Goal: Task Accomplishment & Management: Complete application form

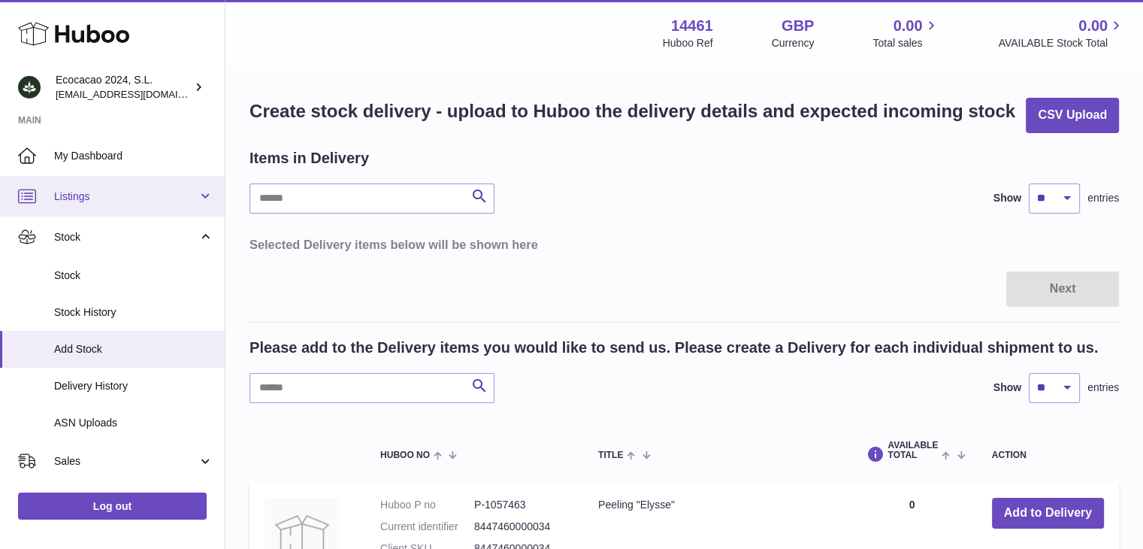
click at [113, 195] on span "Listings" at bounding box center [126, 196] width 144 height 14
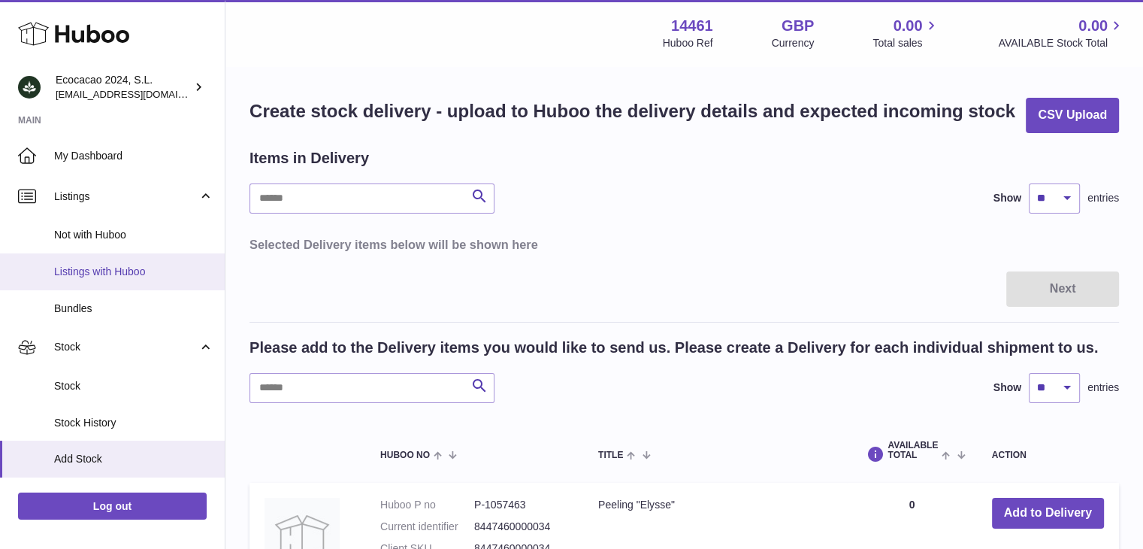
click at [113, 254] on link "Listings with Huboo" at bounding box center [112, 271] width 225 height 37
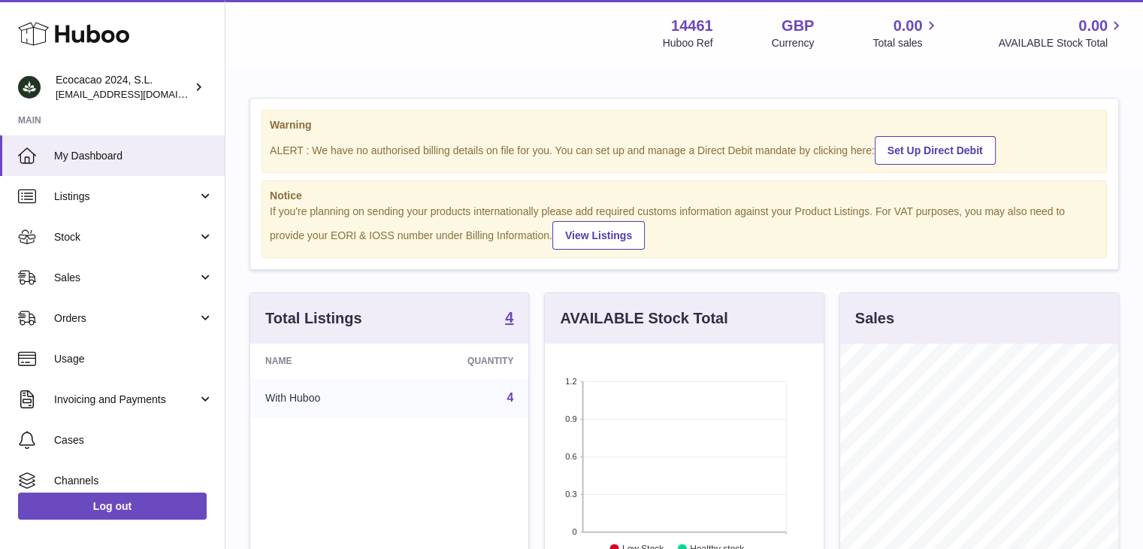
scroll to position [234, 279]
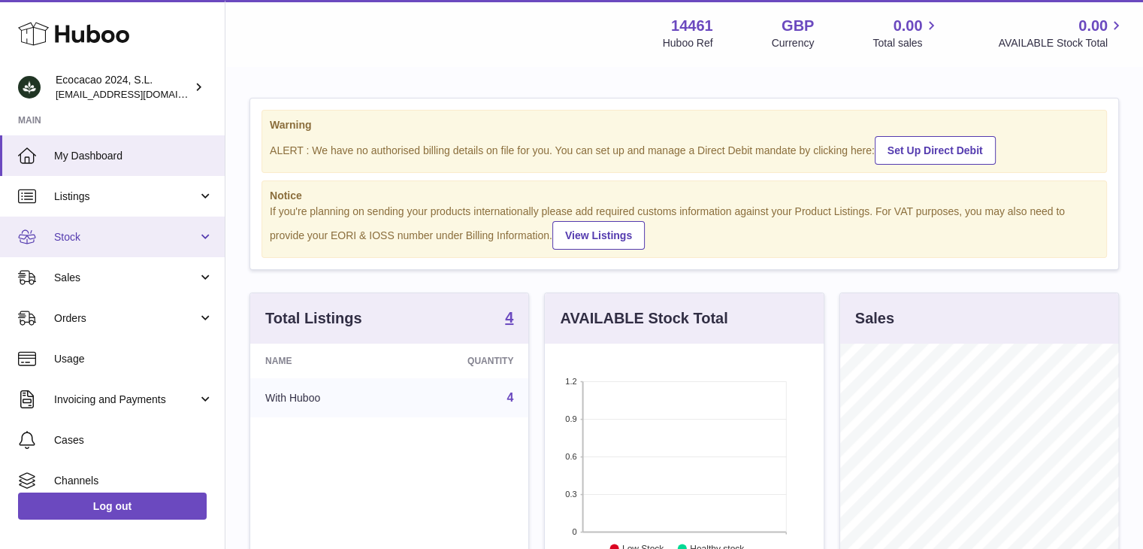
click at [105, 242] on span "Stock" at bounding box center [126, 237] width 144 height 14
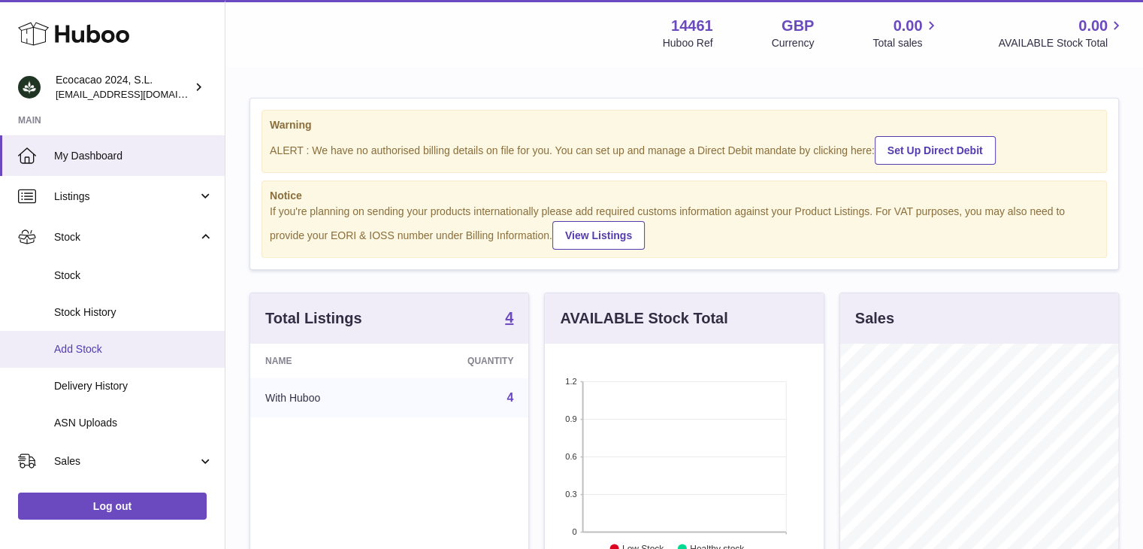
click at [102, 349] on span "Add Stock" at bounding box center [133, 349] width 159 height 14
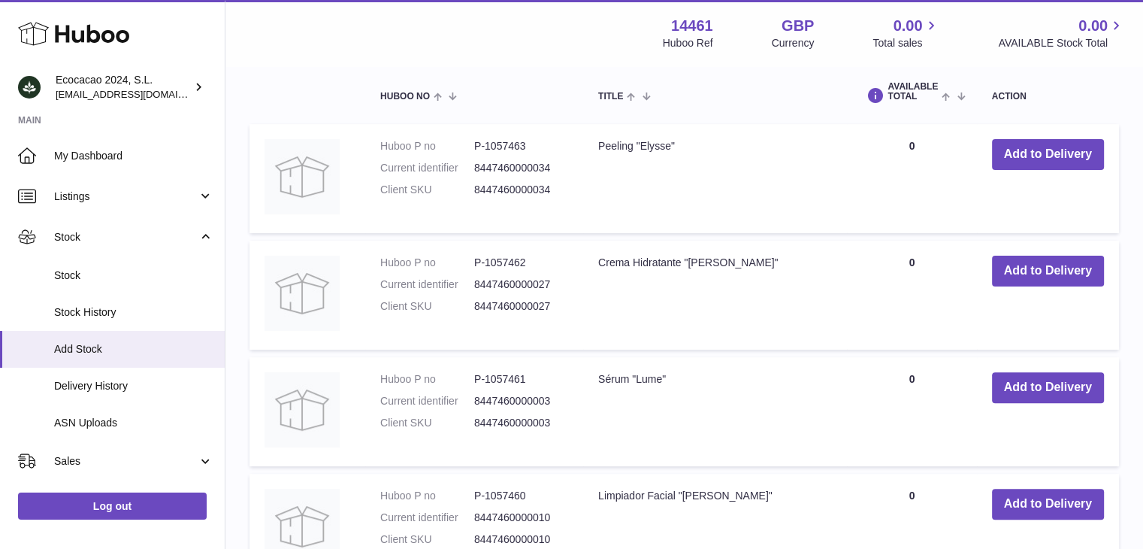
scroll to position [376, 0]
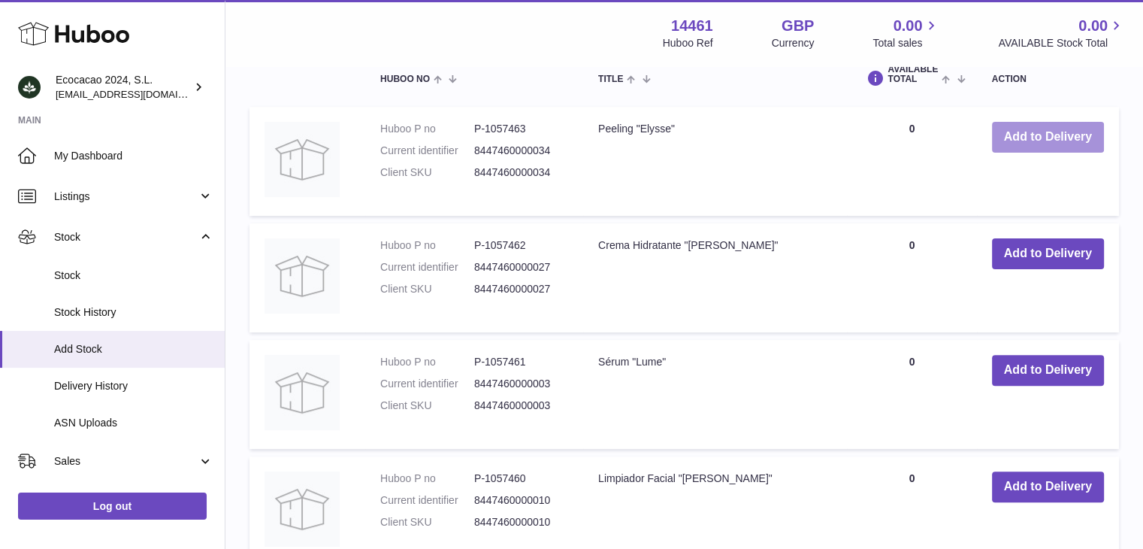
click at [1079, 147] on button "Add to Delivery" at bounding box center [1048, 137] width 112 height 31
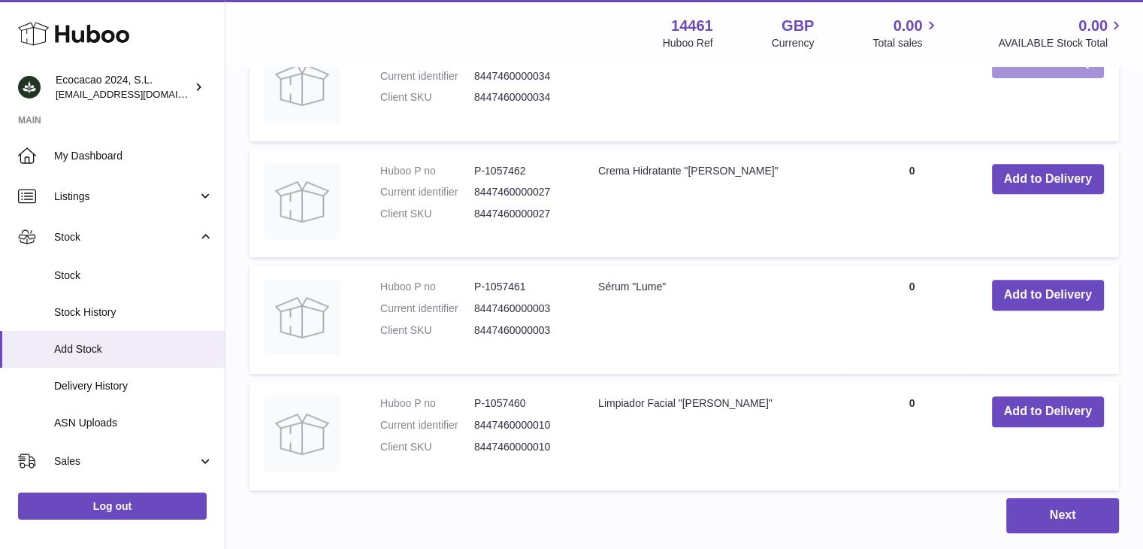
scroll to position [367, 0]
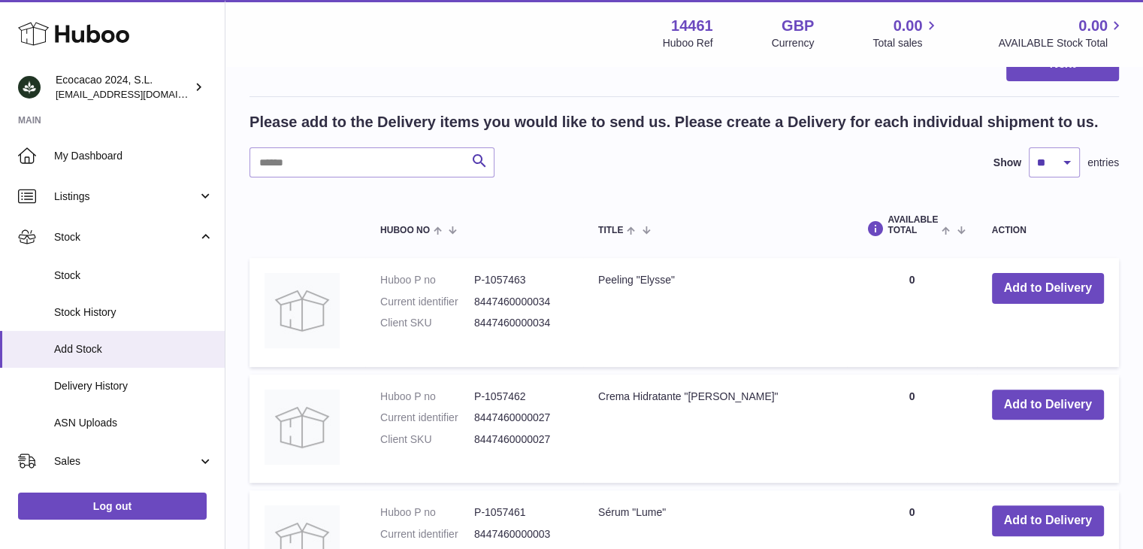
click at [906, 396] on td "AVAILABLE Total 0" at bounding box center [911, 428] width 129 height 109
click at [912, 395] on td "AVAILABLE Total 0" at bounding box center [911, 428] width 129 height 109
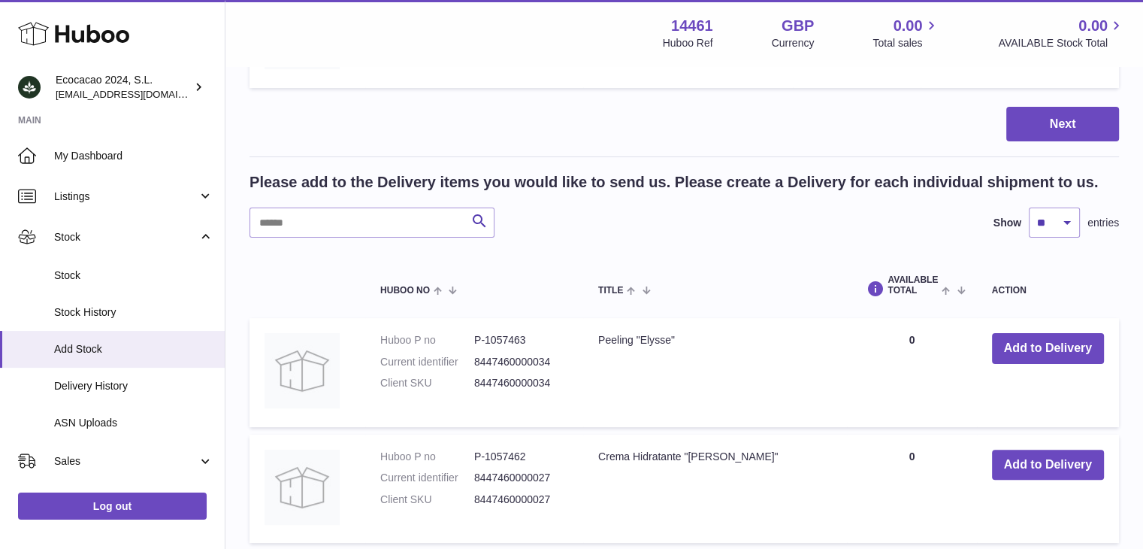
scroll to position [393, 0]
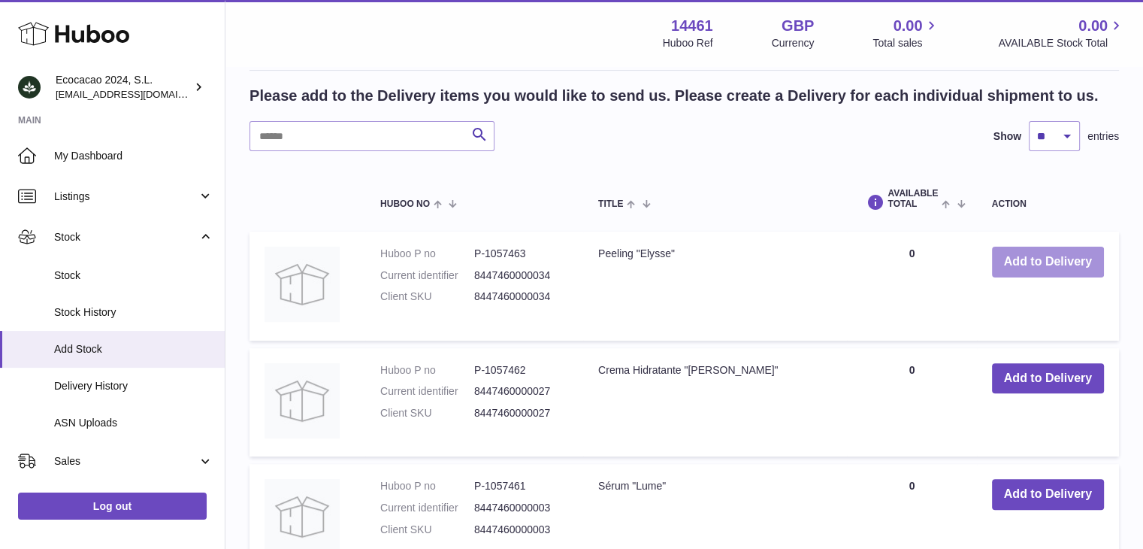
click at [1030, 265] on button "Add to Delivery" at bounding box center [1048, 261] width 112 height 31
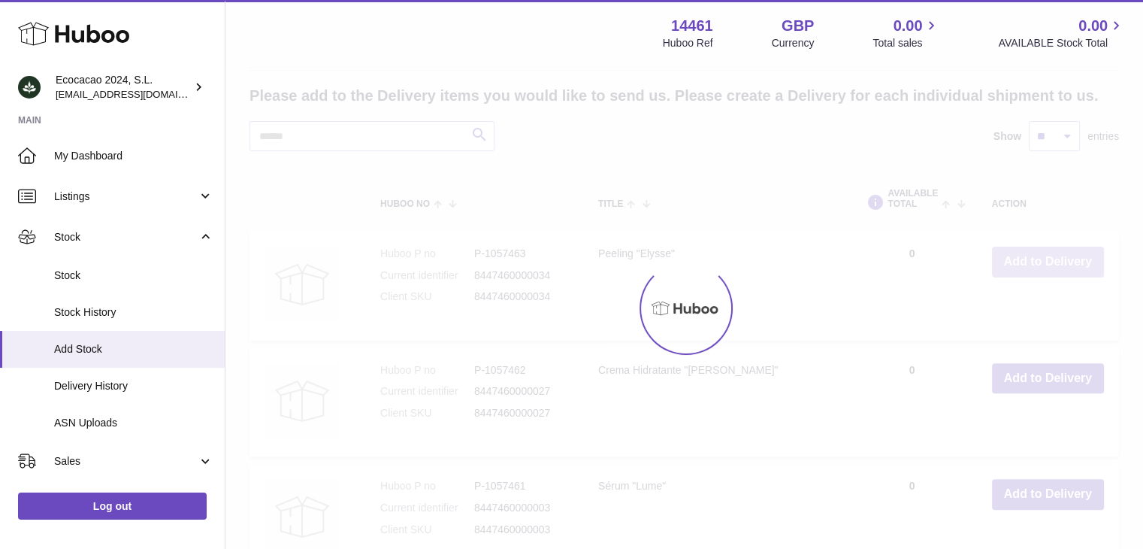
type input "*"
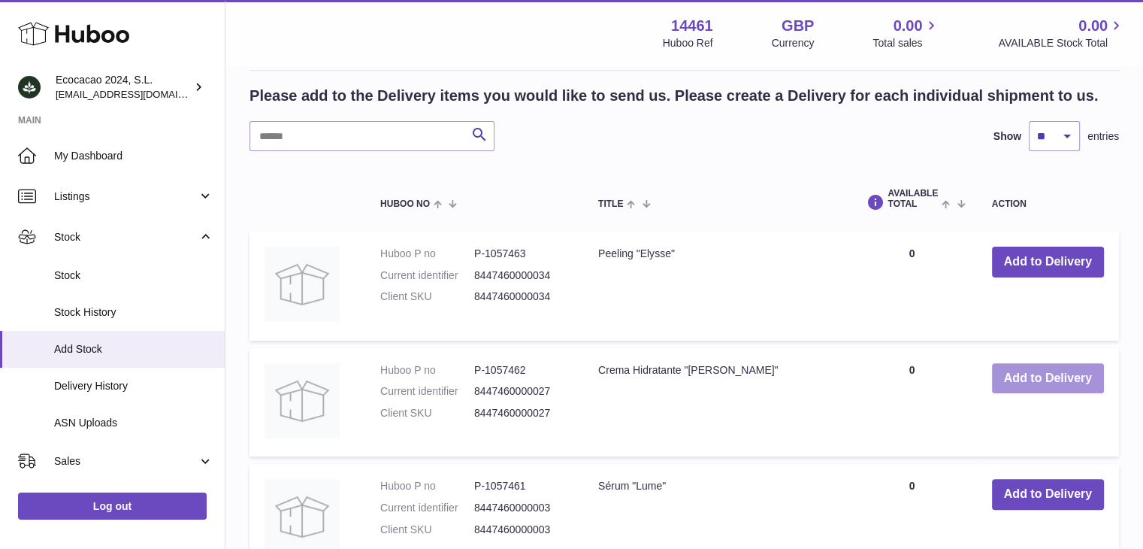
click at [1013, 374] on button "Add to Delivery" at bounding box center [1048, 378] width 112 height 31
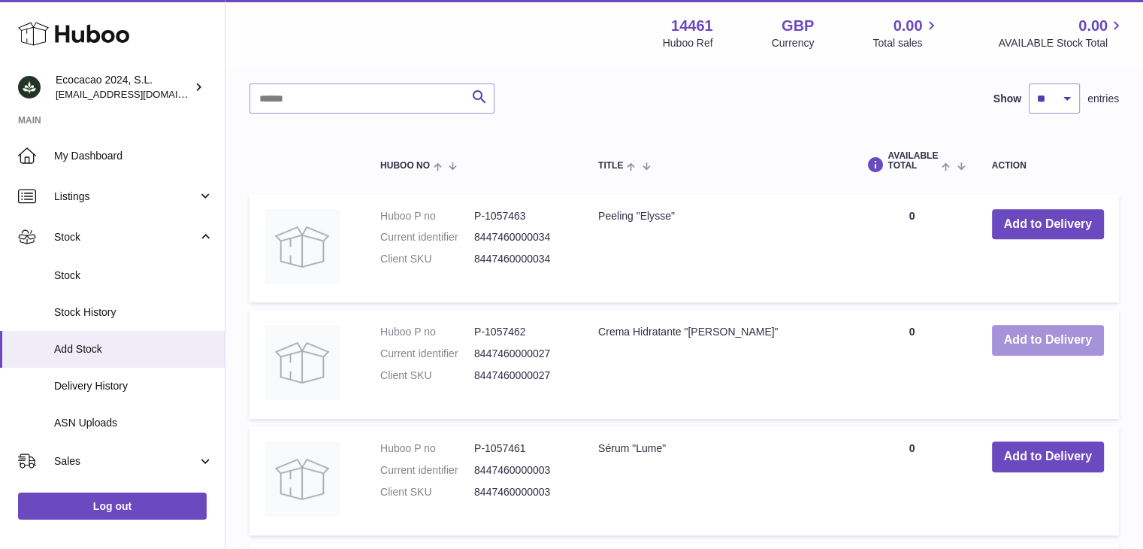
scroll to position [694, 0]
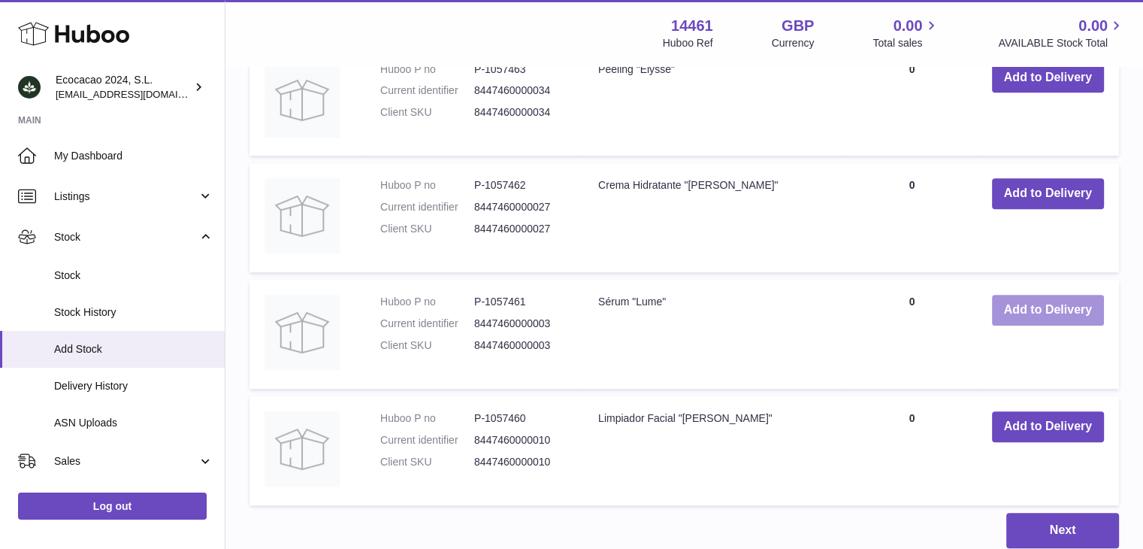
click at [1031, 316] on button "Add to Delivery" at bounding box center [1048, 310] width 112 height 31
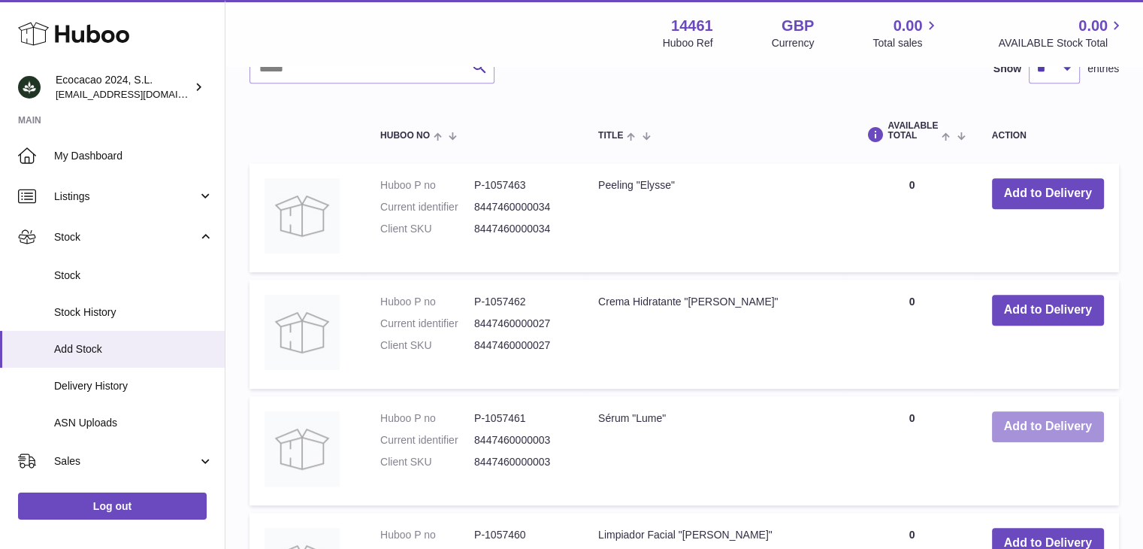
scroll to position [809, 0]
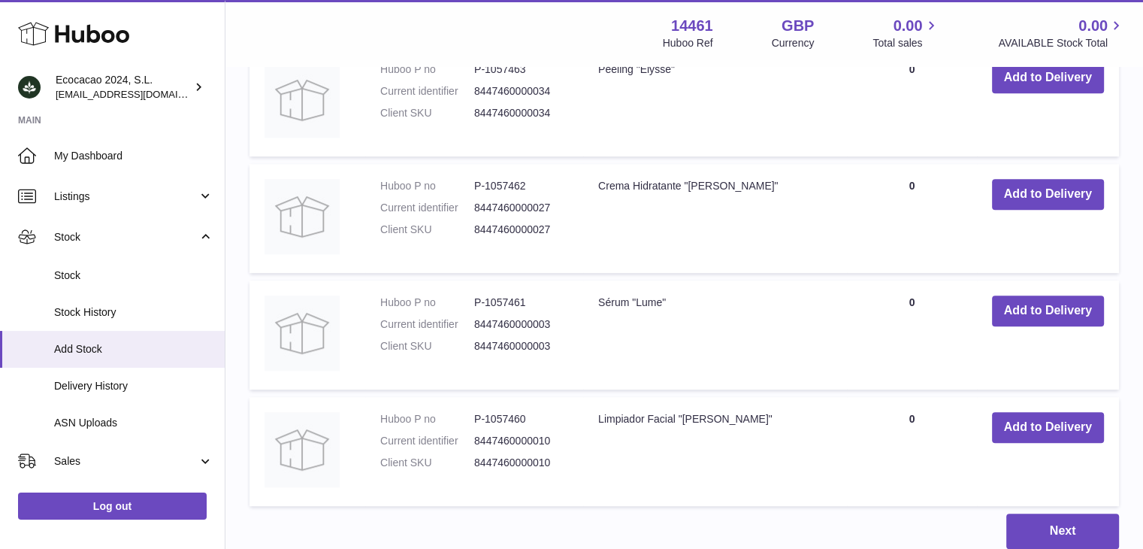
click at [911, 298] on td "AVAILABLE Total 0" at bounding box center [911, 334] width 129 height 109
click at [903, 301] on td "AVAILABLE Total 0" at bounding box center [911, 334] width 129 height 109
click at [910, 301] on td "AVAILABLE Total 0" at bounding box center [911, 334] width 129 height 109
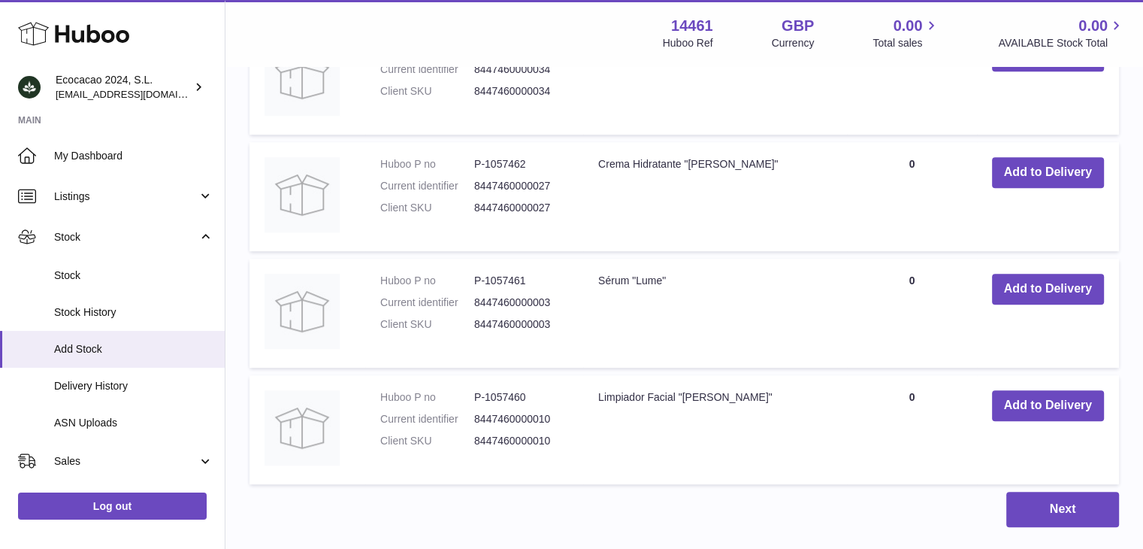
scroll to position [927, 0]
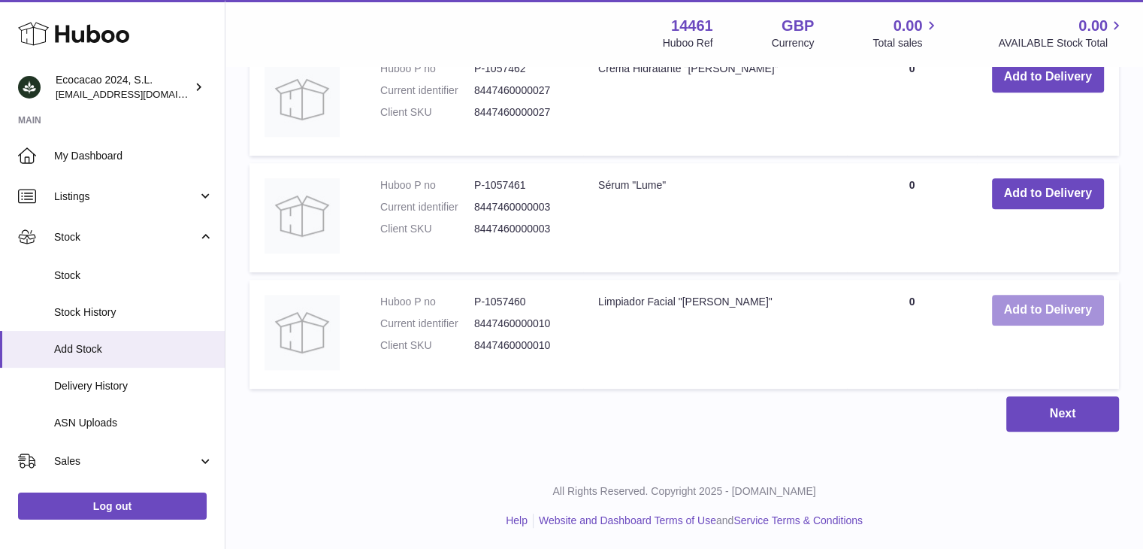
click at [1036, 307] on button "Add to Delivery" at bounding box center [1048, 310] width 112 height 31
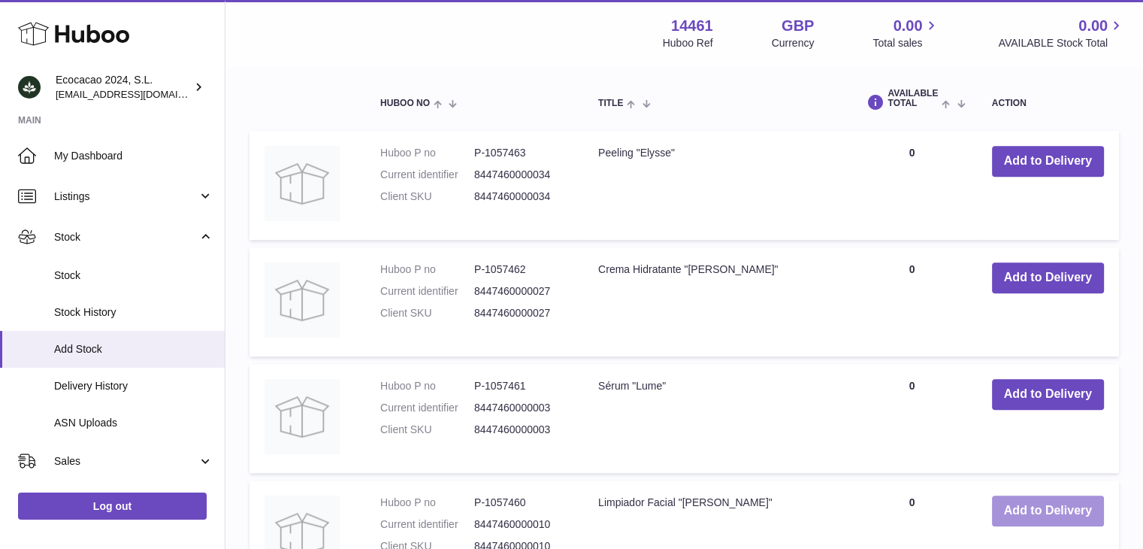
scroll to position [818, 0]
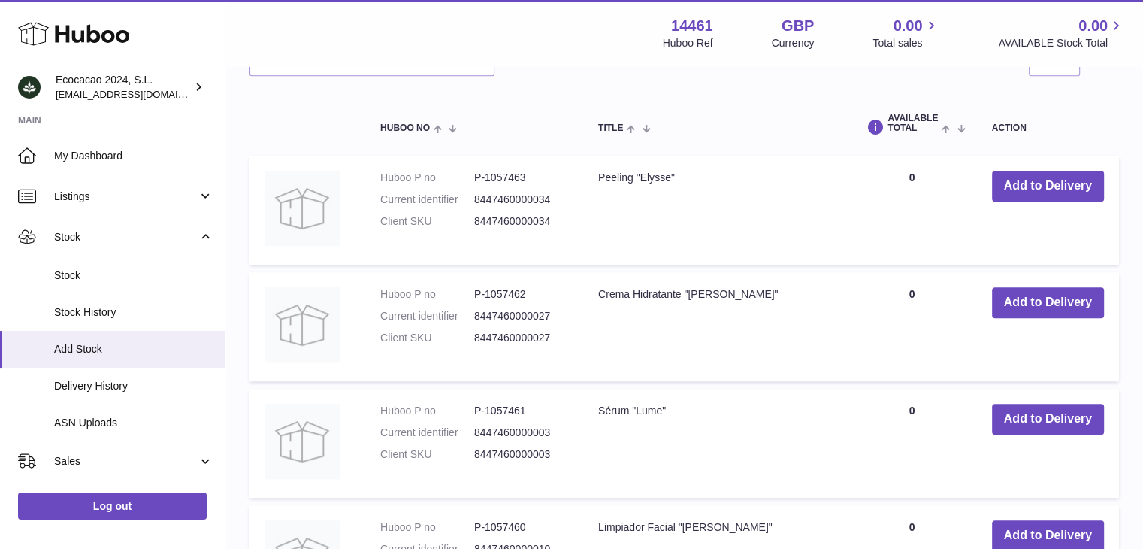
click at [911, 180] on td "AVAILABLE Total 0" at bounding box center [911, 210] width 129 height 109
click at [909, 172] on td "AVAILABLE Total 0" at bounding box center [911, 210] width 129 height 109
click at [908, 175] on td "AVAILABLE Total 0" at bounding box center [911, 210] width 129 height 109
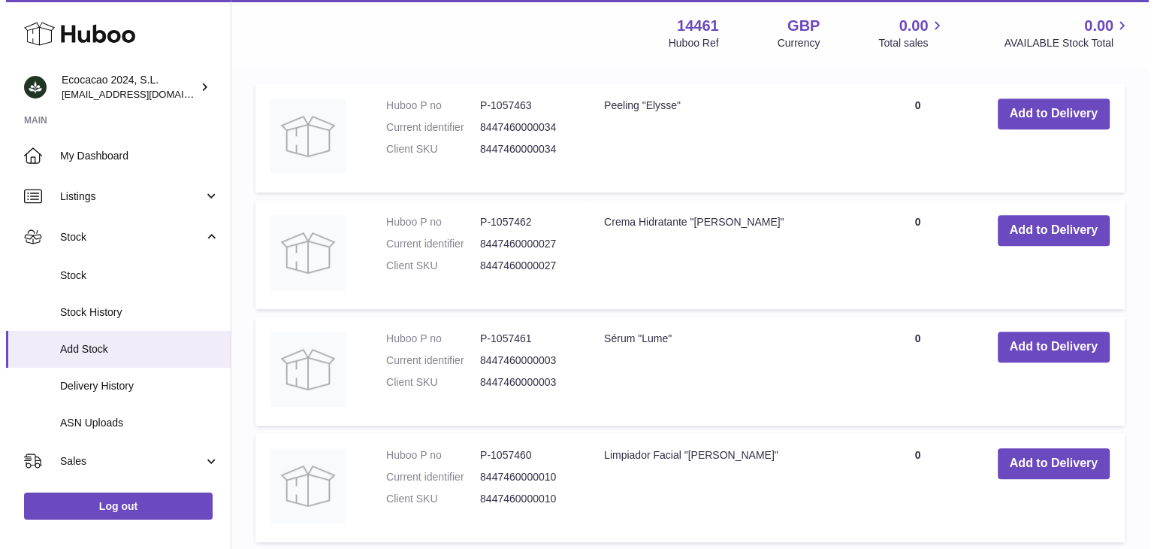
scroll to position [1043, 0]
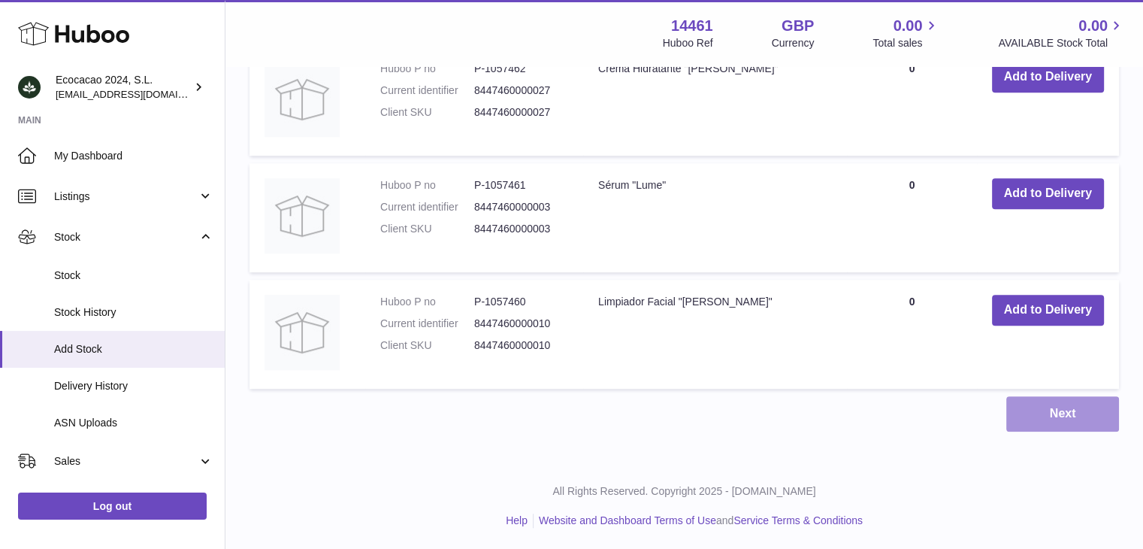
click at [1012, 401] on button "Next" at bounding box center [1062, 413] width 113 height 35
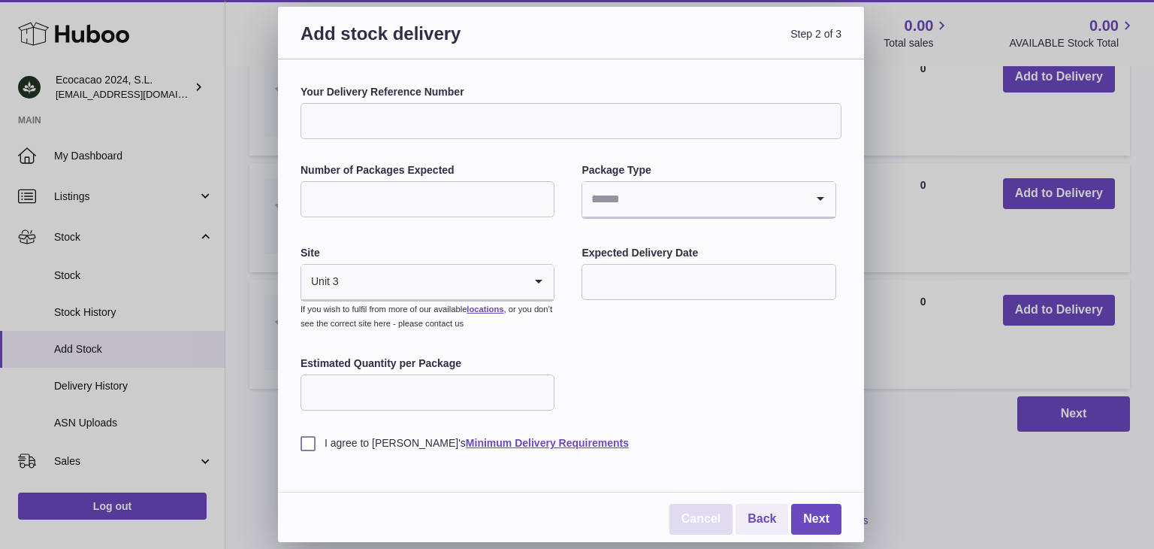
click at [706, 513] on link "Cancel" at bounding box center [701, 519] width 63 height 31
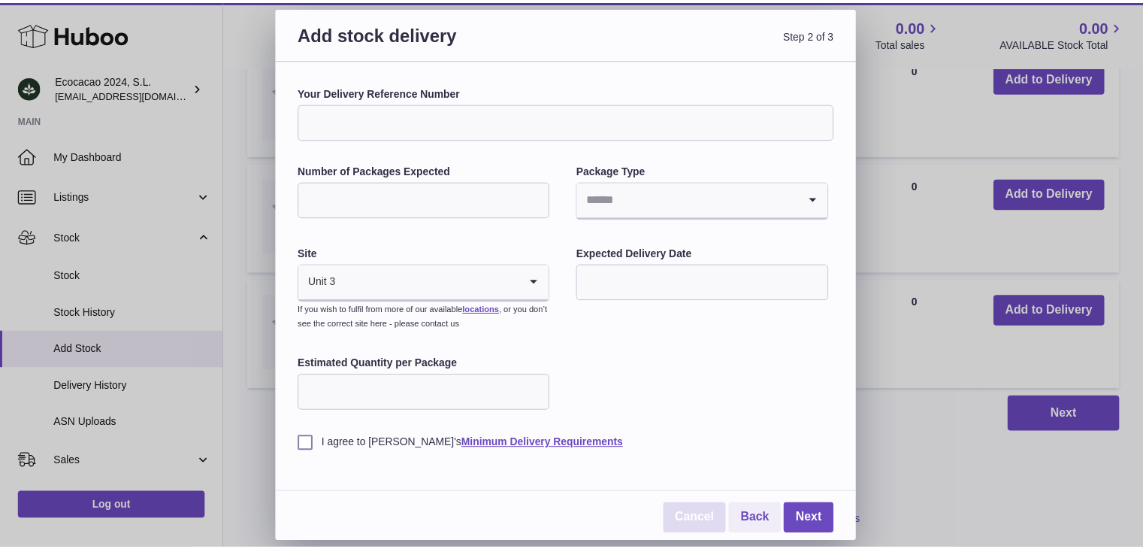
scroll to position [552, 0]
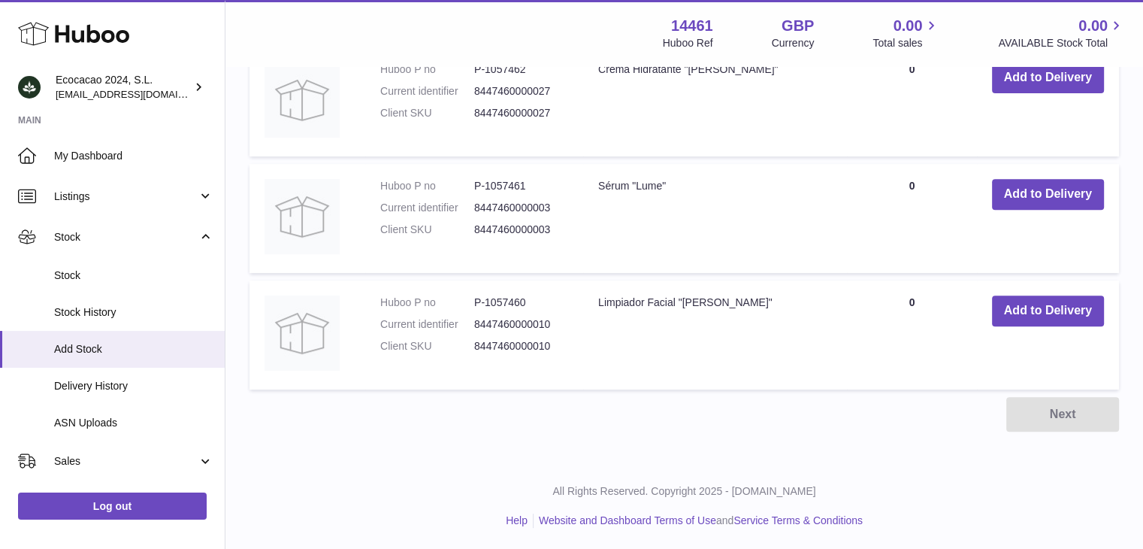
click at [706, 299] on td "Limpiador Facial "[PERSON_NAME]"" at bounding box center [715, 334] width 264 height 109
click at [895, 293] on td "AVAILABLE Total 0" at bounding box center [911, 334] width 129 height 109
click at [902, 299] on td "AVAILABLE Total 0" at bounding box center [911, 334] width 129 height 109
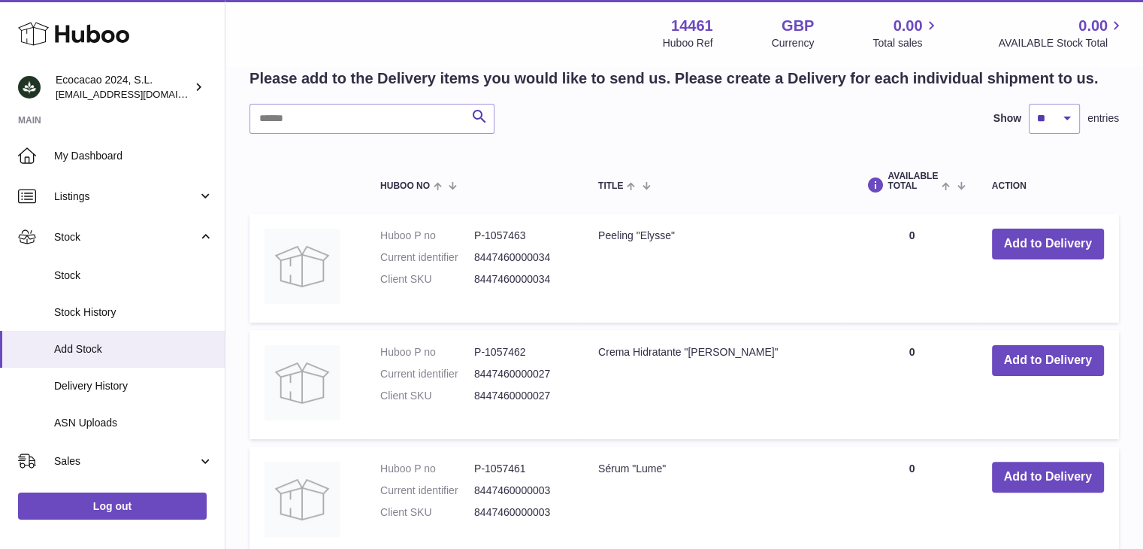
scroll to position [251, 0]
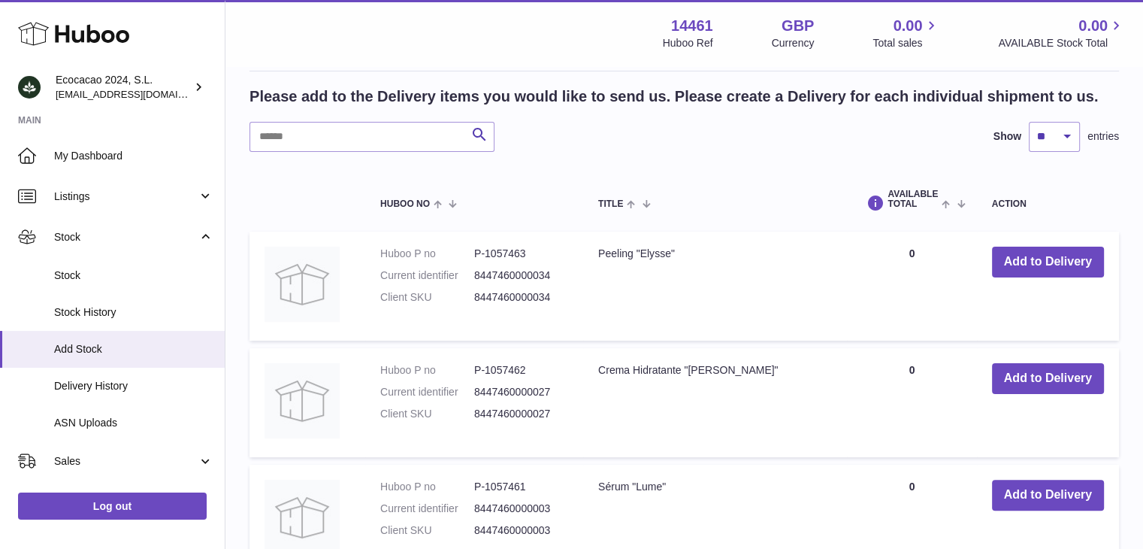
click at [1043, 243] on td "Add to Delivery" at bounding box center [1048, 285] width 142 height 109
click at [1042, 258] on button "Add to Delivery" at bounding box center [1048, 261] width 112 height 31
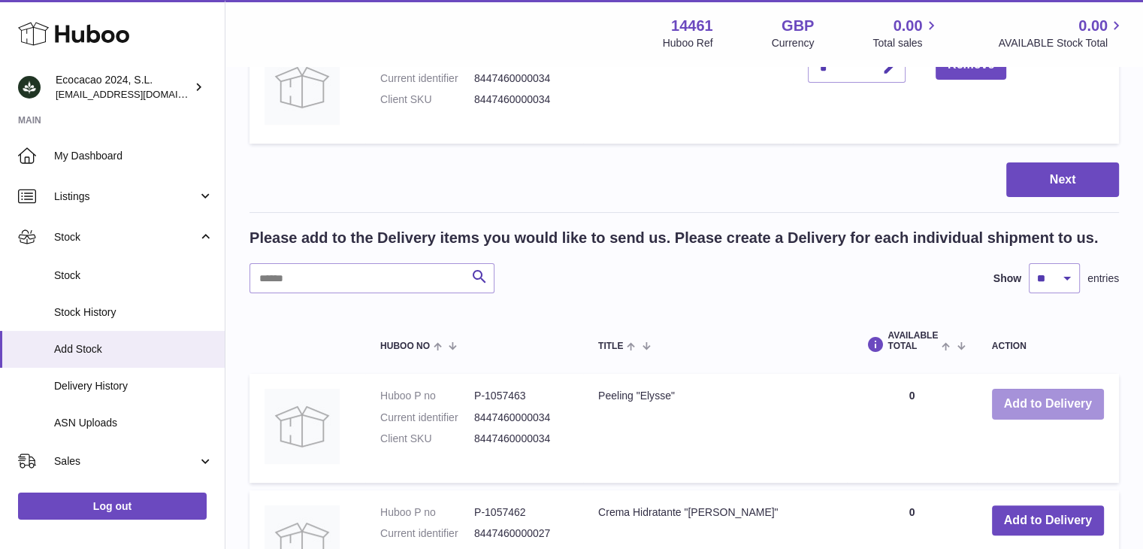
scroll to position [301, 0]
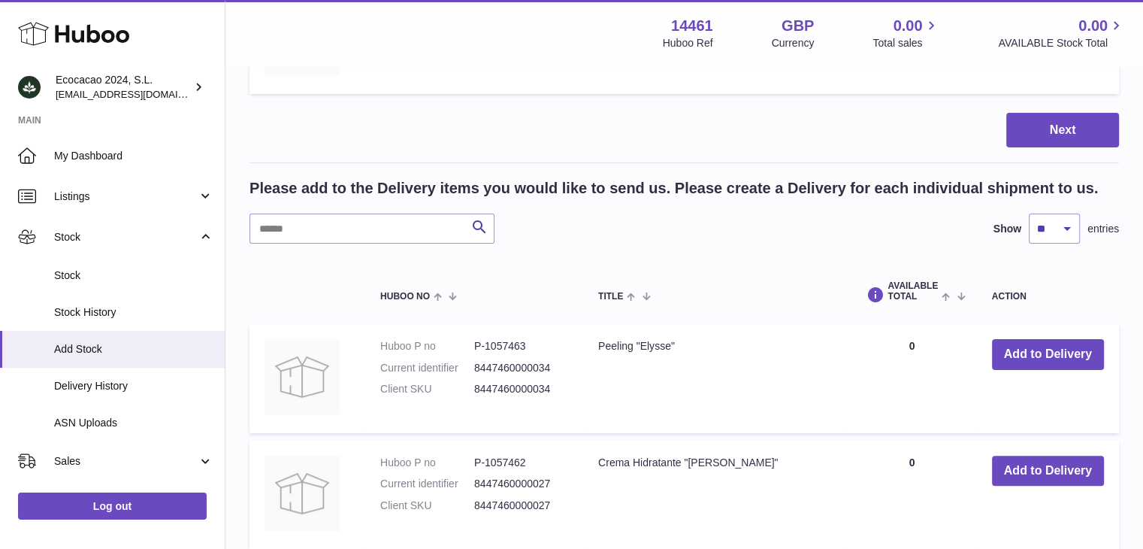
click at [912, 340] on td "AVAILABLE Total 0" at bounding box center [911, 378] width 129 height 109
click at [909, 345] on td "AVAILABLE Total 0" at bounding box center [911, 378] width 129 height 109
click at [908, 345] on td "AVAILABLE Total 0" at bounding box center [911, 378] width 129 height 109
click at [909, 340] on td "AVAILABLE Total 0" at bounding box center [911, 378] width 129 height 109
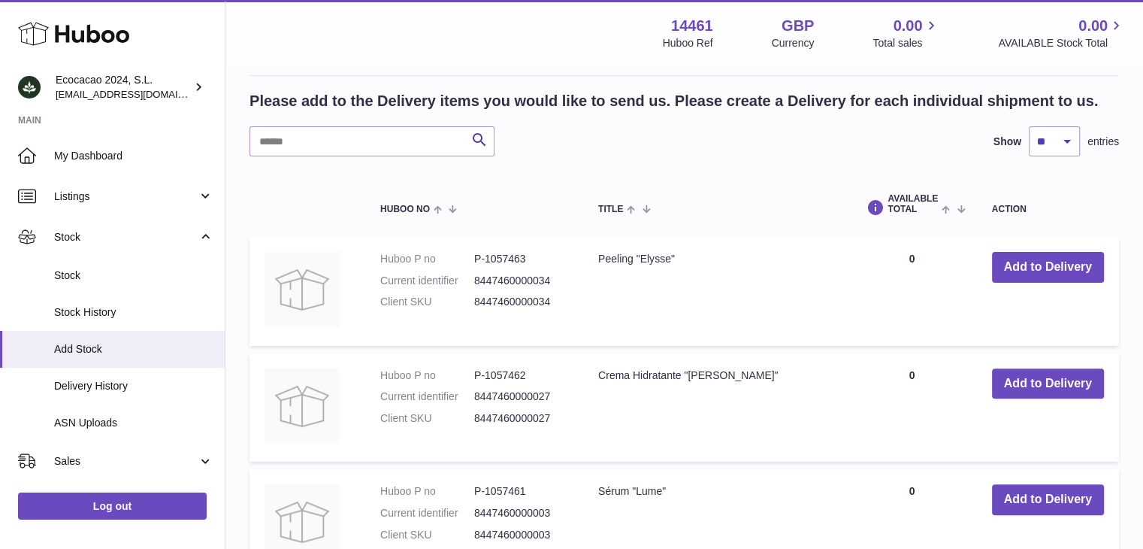
scroll to position [526, 0]
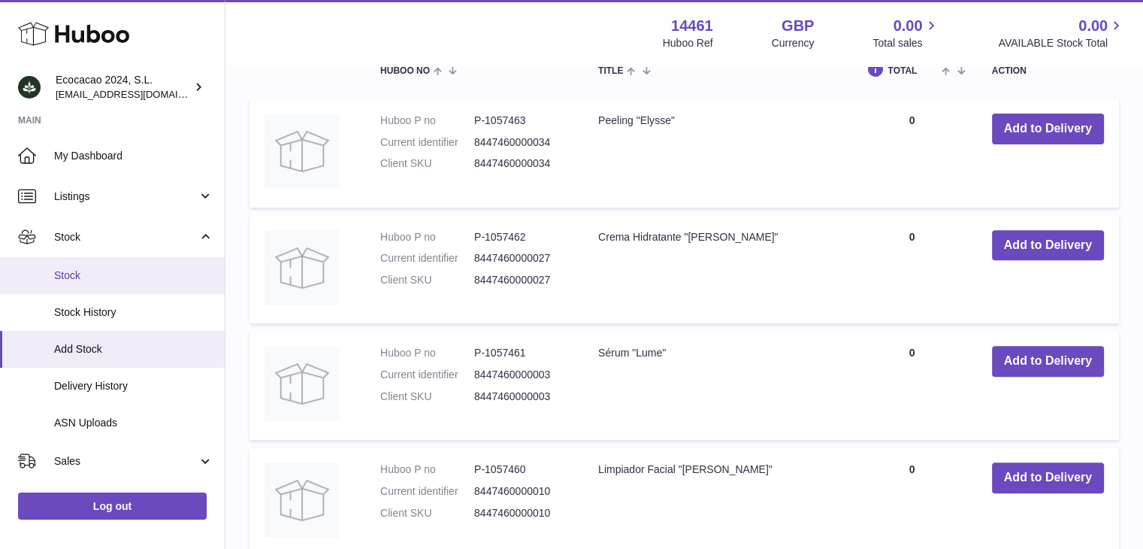
click at [99, 282] on link "Stock" at bounding box center [112, 275] width 225 height 37
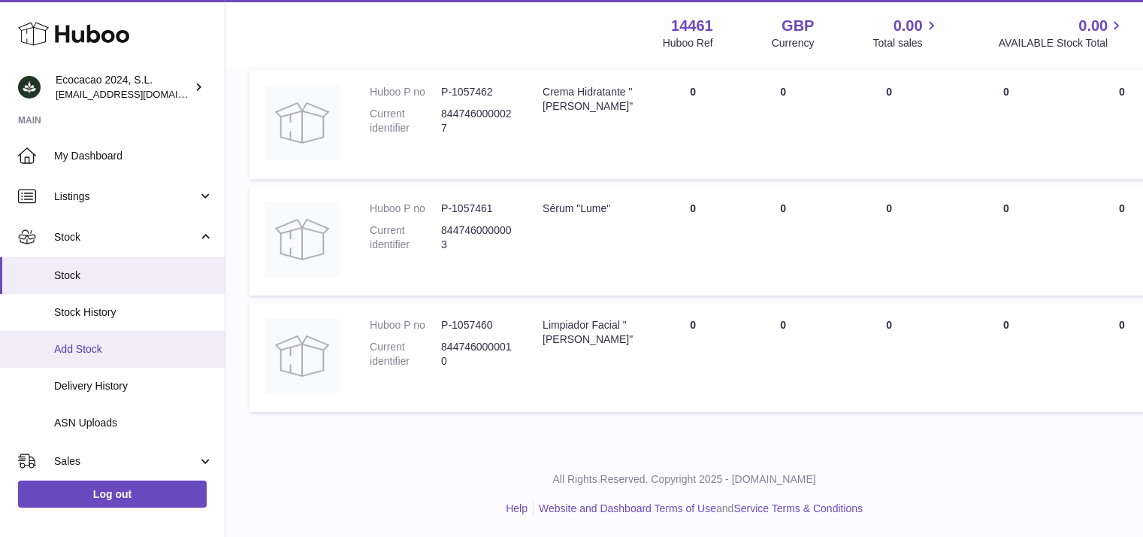
click at [105, 355] on span "Add Stock" at bounding box center [133, 349] width 159 height 14
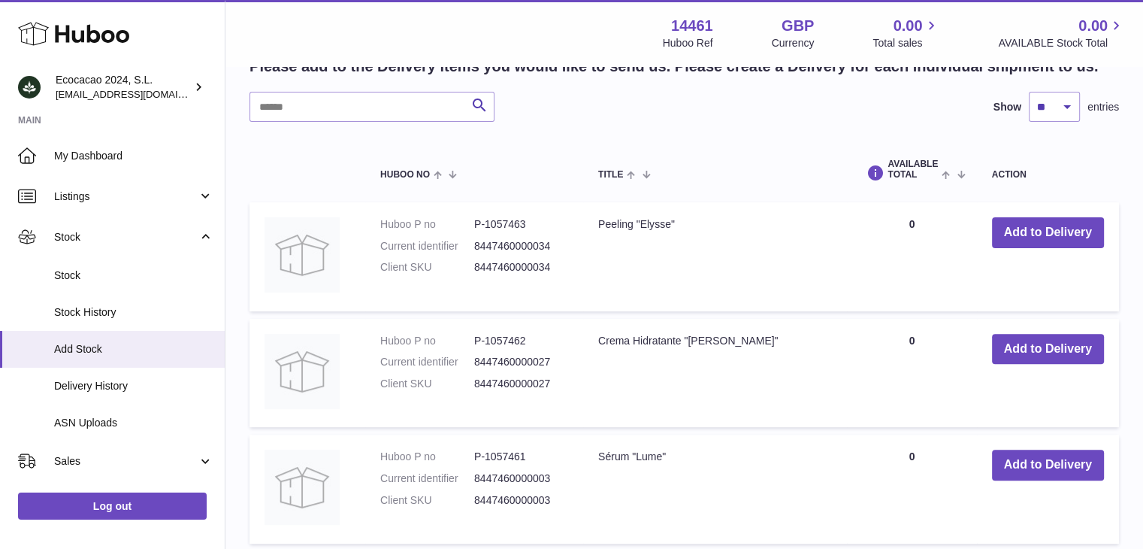
scroll to position [451, 0]
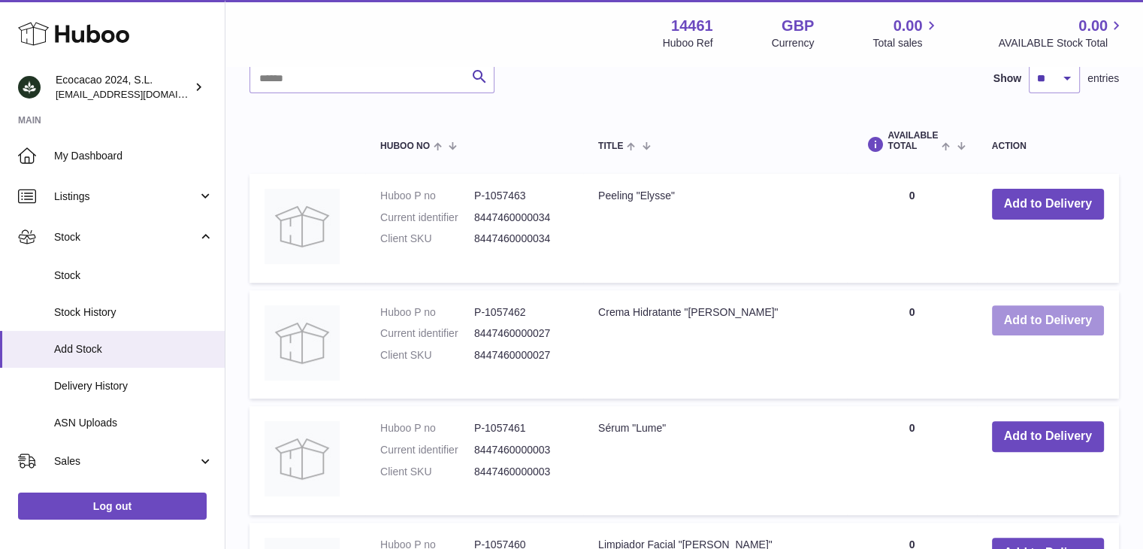
click at [1048, 327] on button "Add to Delivery" at bounding box center [1048, 320] width 112 height 31
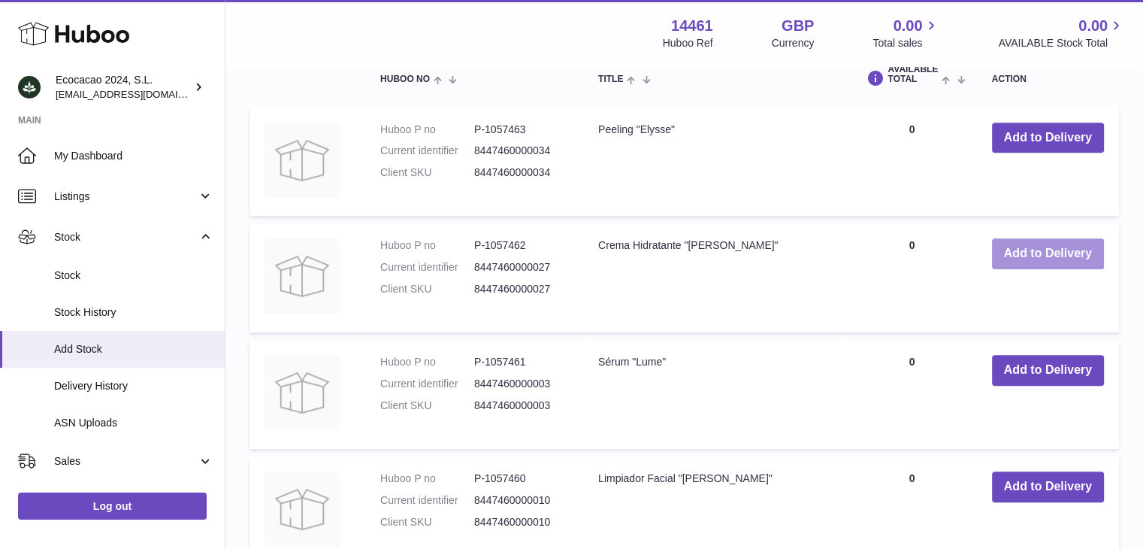
scroll to position [643, 0]
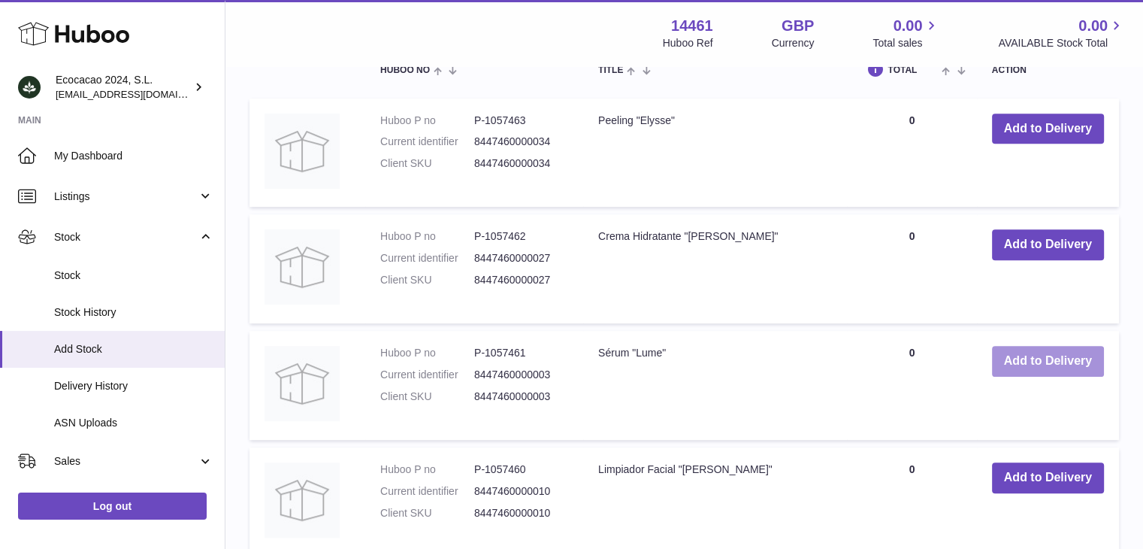
click at [1055, 365] on button "Add to Delivery" at bounding box center [1048, 361] width 112 height 31
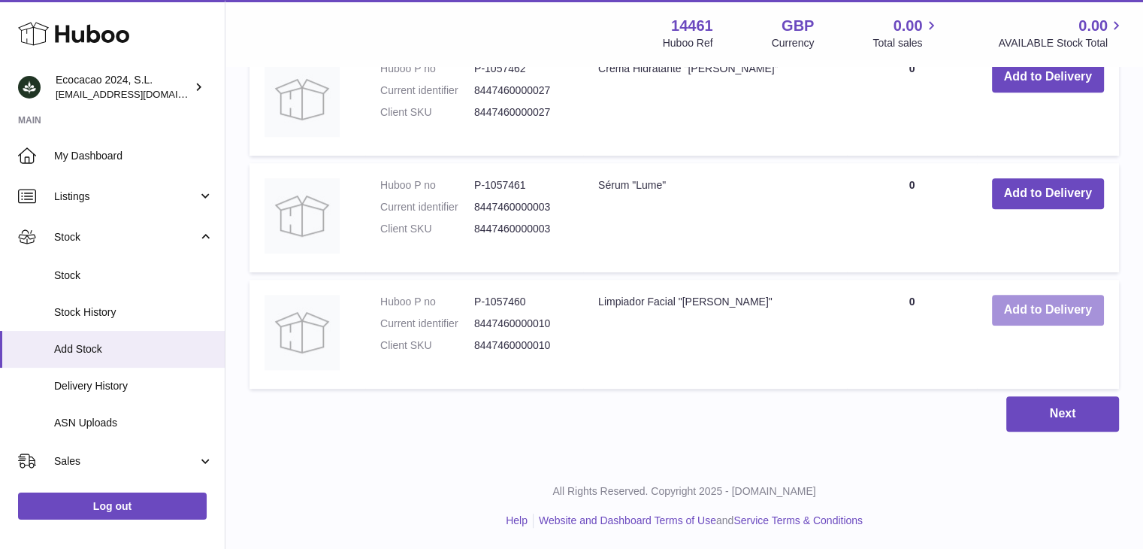
click at [1023, 313] on button "Add to Delivery" at bounding box center [1048, 310] width 112 height 31
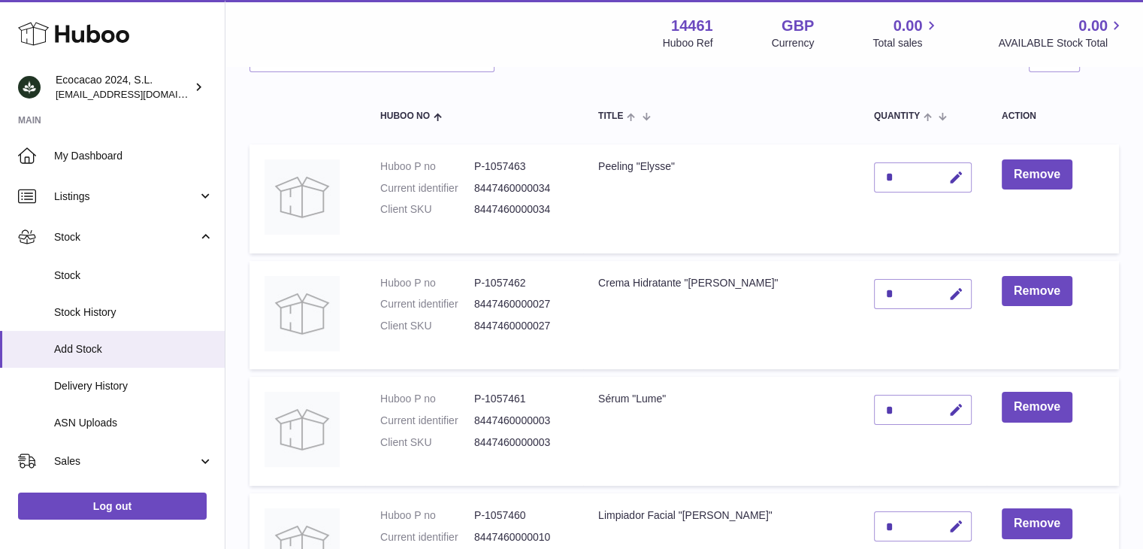
scroll to position [216, 0]
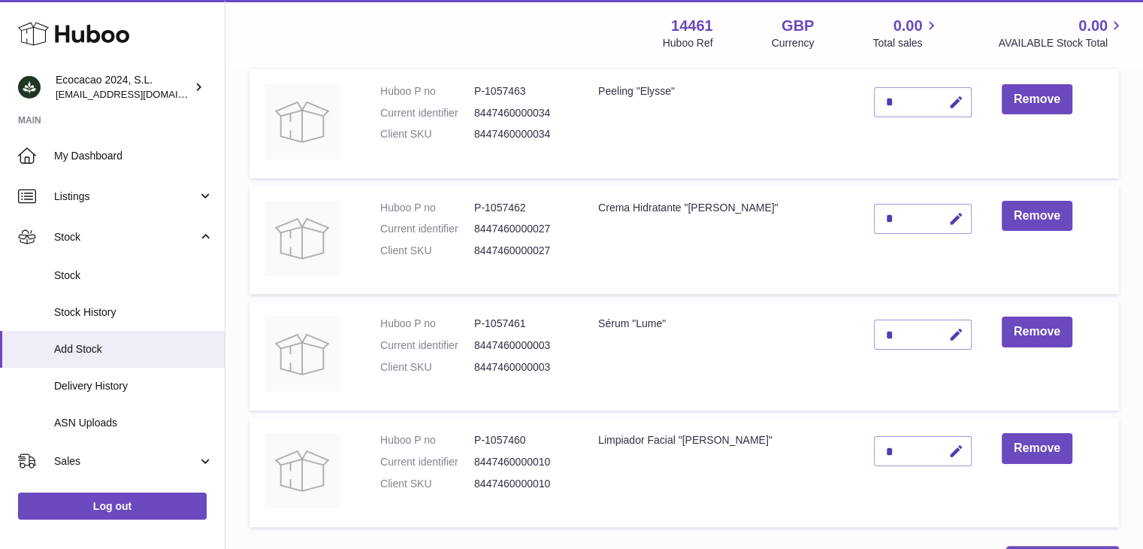
click at [874, 219] on div "*" at bounding box center [923, 219] width 98 height 30
drag, startPoint x: 863, startPoint y: 216, endPoint x: 851, endPoint y: 213, distance: 12.2
click at [874, 216] on div "*" at bounding box center [923, 219] width 98 height 30
click at [948, 225] on icon "button" at bounding box center [956, 219] width 16 height 16
type input "***"
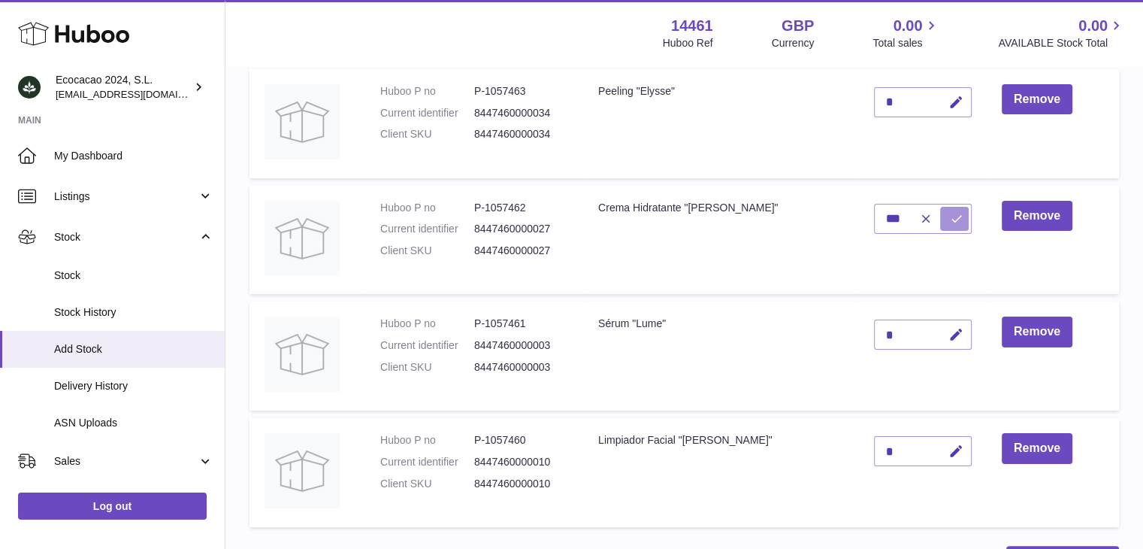
click at [950, 219] on icon "submit" at bounding box center [957, 219] width 14 height 14
click at [874, 100] on div "*" at bounding box center [923, 102] width 98 height 30
click at [948, 104] on icon "button" at bounding box center [956, 103] width 16 height 16
type input "****"
click at [940, 100] on button "submit" at bounding box center [954, 102] width 29 height 24
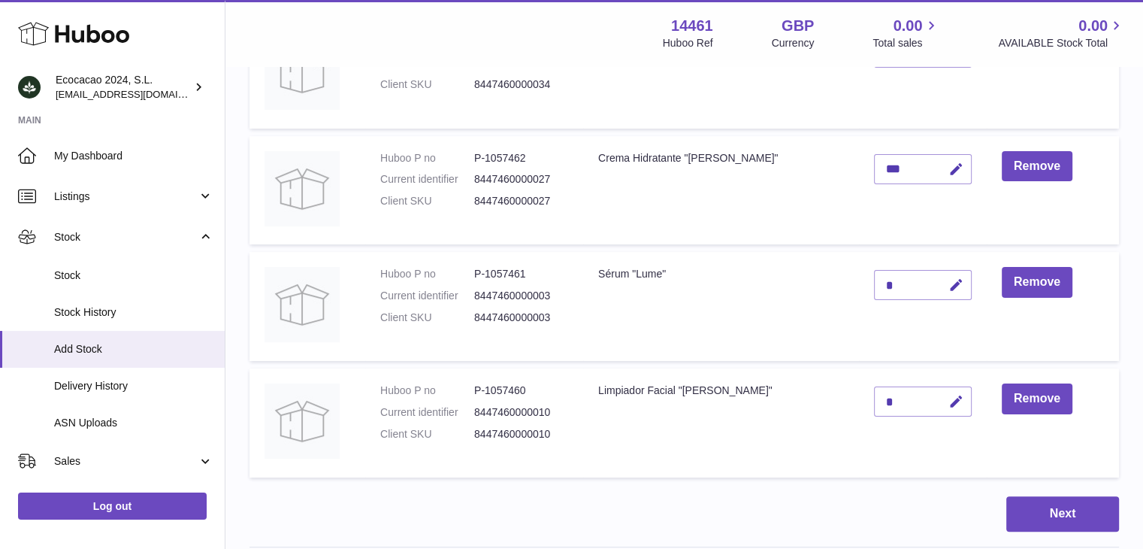
scroll to position [292, 0]
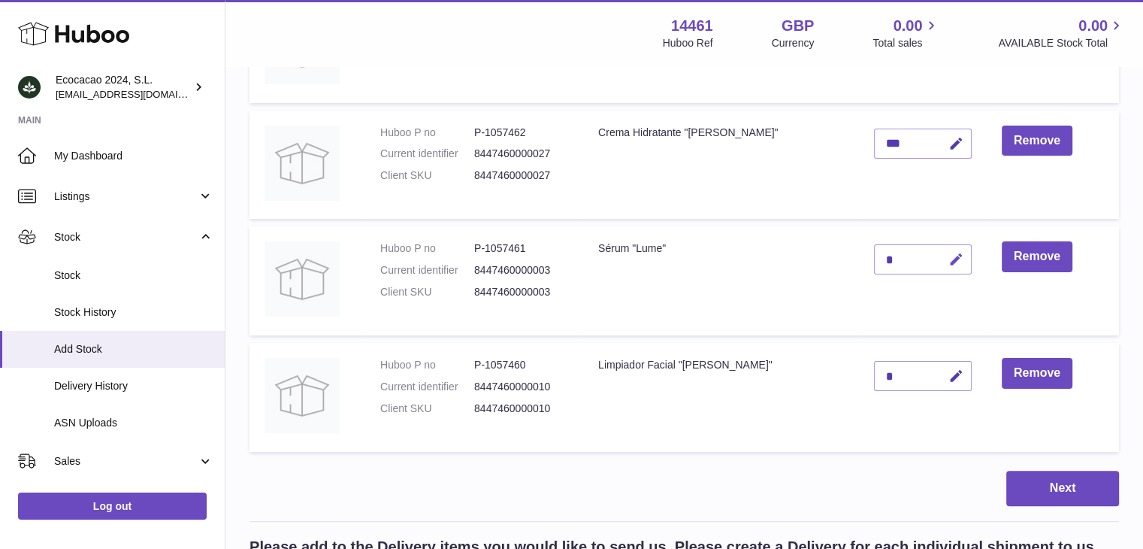
click at [948, 259] on icon "button" at bounding box center [956, 260] width 16 height 16
click at [874, 256] on input "*" at bounding box center [923, 259] width 98 height 30
type input "***"
click at [950, 262] on icon "submit" at bounding box center [957, 260] width 14 height 14
click at [948, 377] on icon "button" at bounding box center [956, 376] width 16 height 16
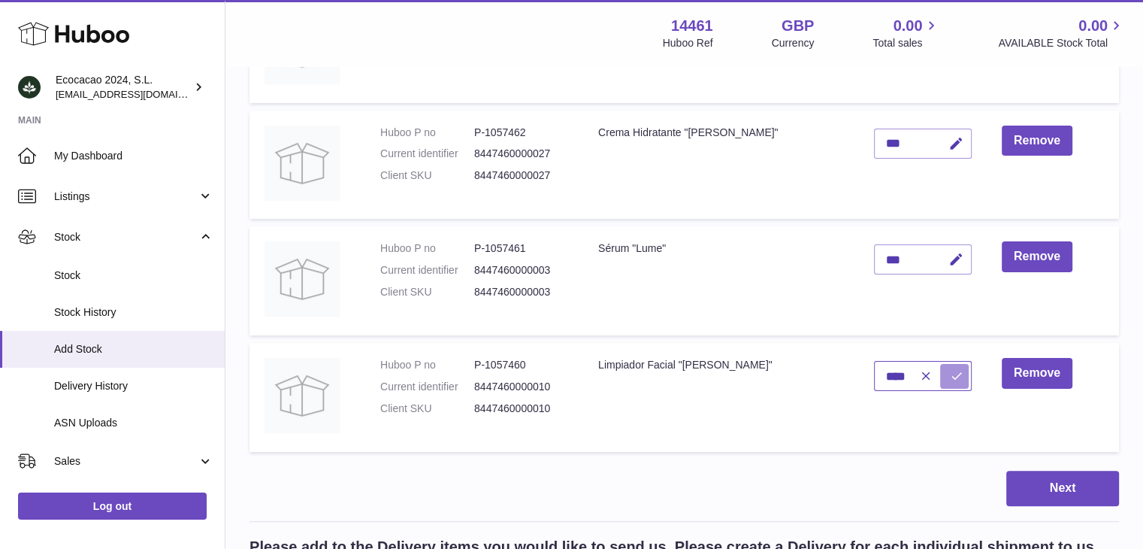
type input "****"
click at [950, 378] on icon "submit" at bounding box center [957, 376] width 14 height 14
click at [1070, 486] on button "Next" at bounding box center [1062, 487] width 113 height 35
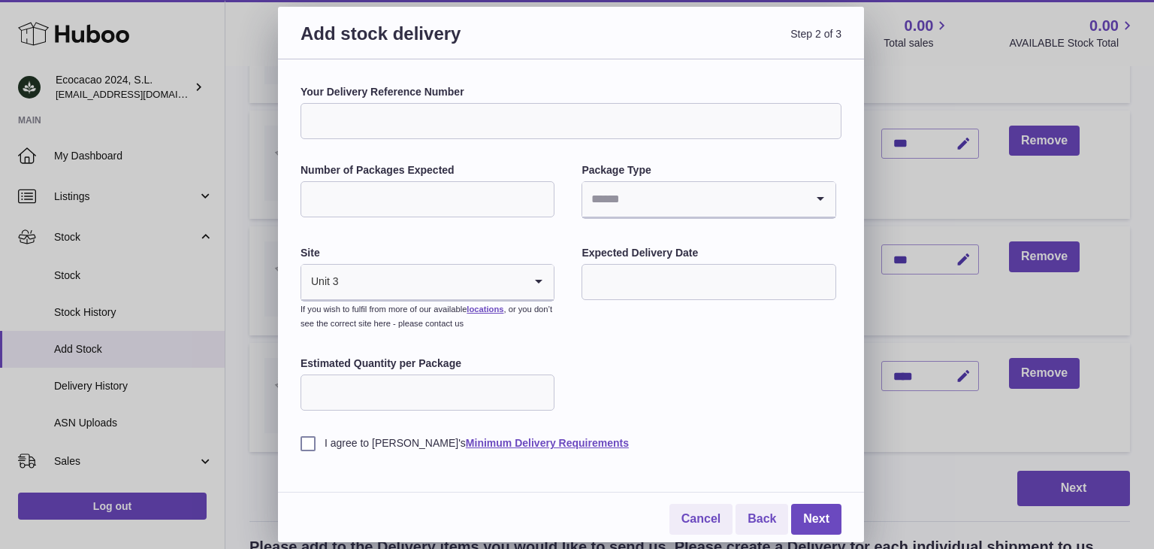
click at [385, 122] on input "Your Delivery Reference Number" at bounding box center [571, 121] width 541 height 36
type input "**********"
click at [496, 82] on div "**********" at bounding box center [571, 300] width 586 height 482
click at [742, 192] on input "Search for option" at bounding box center [693, 199] width 222 height 35
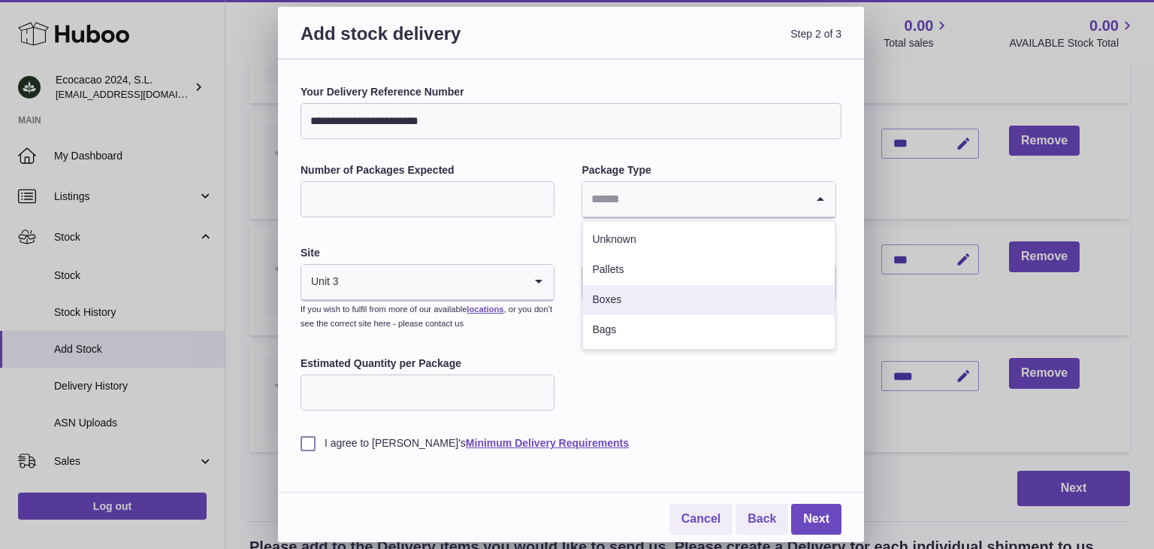
click at [631, 301] on li "Boxes" at bounding box center [708, 300] width 251 height 30
click at [460, 205] on input "Number of Packages Expected" at bounding box center [428, 199] width 254 height 36
type input "**"
click at [486, 238] on div "**********" at bounding box center [571, 267] width 541 height 365
click at [647, 276] on input "text" at bounding box center [709, 282] width 254 height 36
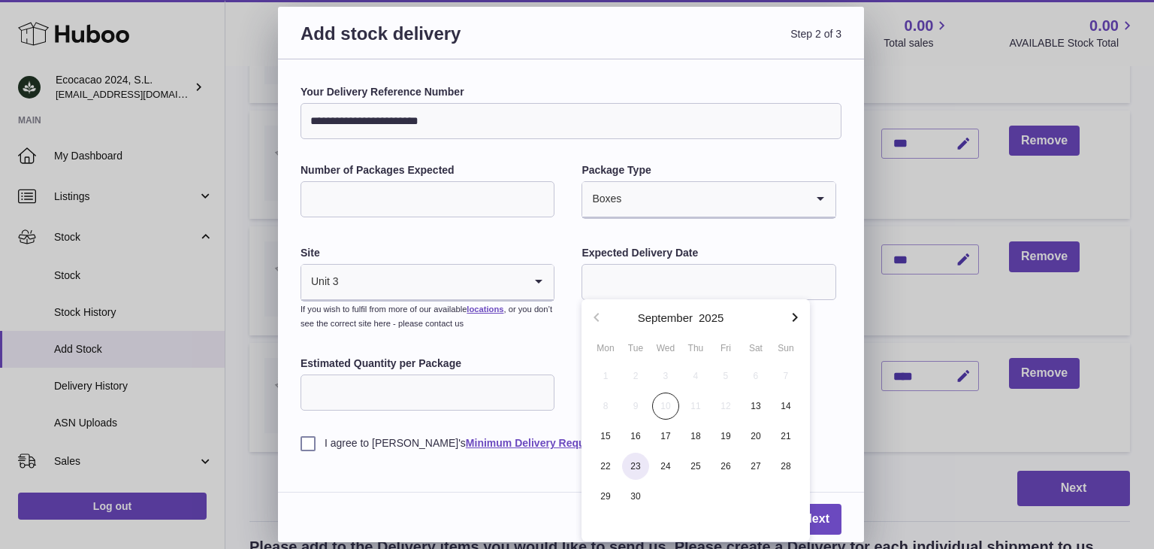
click at [627, 473] on span "23" at bounding box center [635, 465] width 27 height 27
type input "**********"
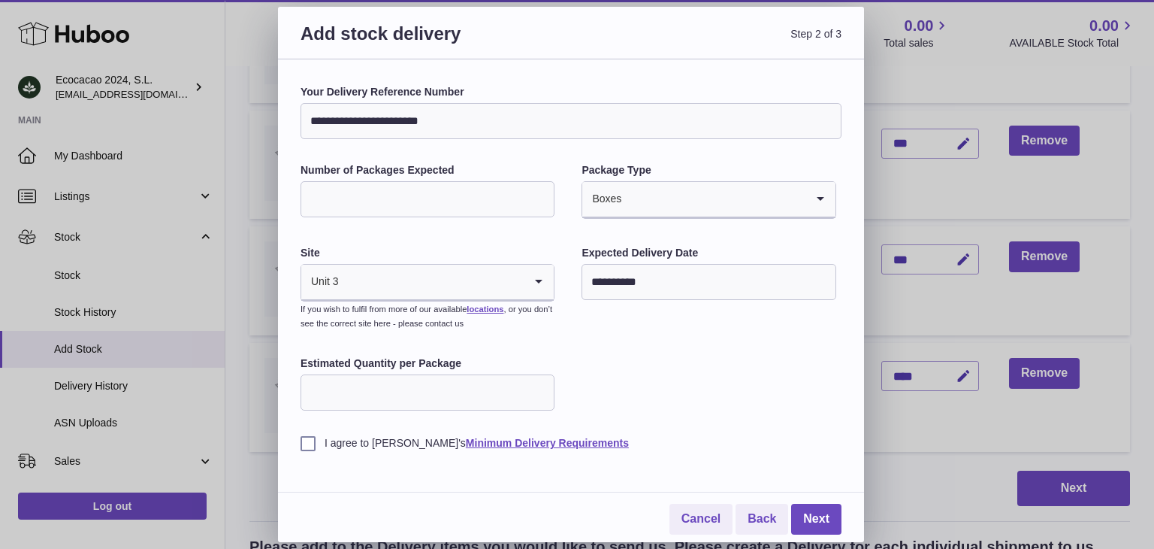
click at [518, 398] on input "Estimated Quantity per Package" at bounding box center [428, 392] width 254 height 36
click at [313, 450] on label "I agree to Huboo's Minimum Delivery Requirements" at bounding box center [571, 443] width 541 height 14
click at [443, 392] on input "Estimated Quantity per Package" at bounding box center [428, 392] width 254 height 36
click at [655, 395] on div "**********" at bounding box center [571, 267] width 541 height 365
click at [476, 396] on input "*" at bounding box center [428, 392] width 254 height 36
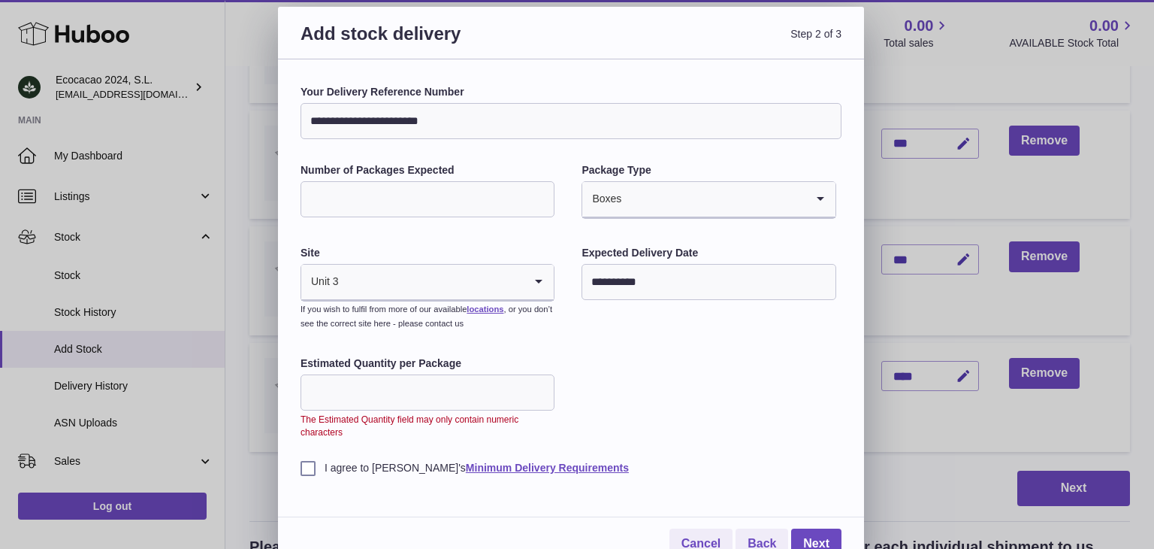
click at [542, 392] on input "**" at bounding box center [428, 392] width 254 height 36
click at [542, 400] on input "**" at bounding box center [428, 392] width 254 height 36
click at [533, 382] on input "**" at bounding box center [428, 392] width 254 height 36
type input "*"
click at [537, 387] on input "*" at bounding box center [428, 392] width 254 height 36
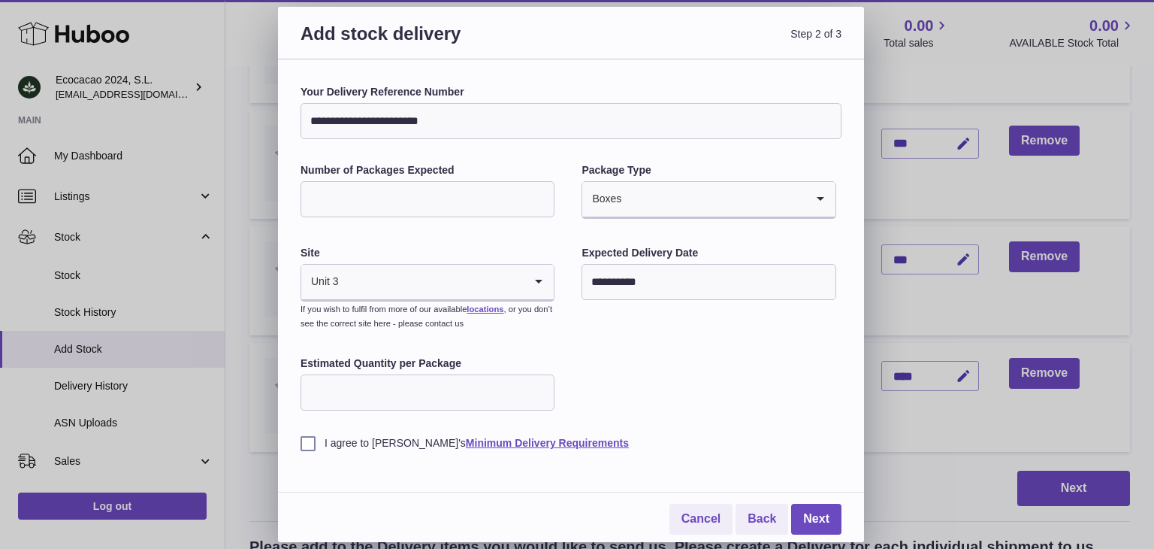
click at [455, 394] on input "*" at bounding box center [428, 392] width 254 height 36
type input "**"
click at [673, 398] on div "**********" at bounding box center [571, 267] width 541 height 365
click at [819, 519] on link "Next" at bounding box center [816, 519] width 50 height 31
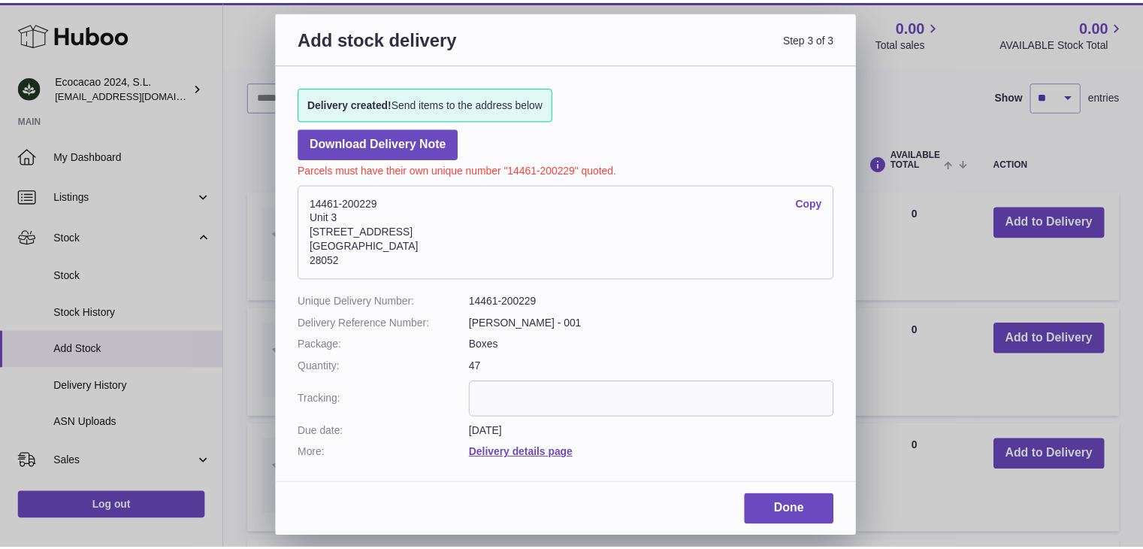
scroll to position [242, 0]
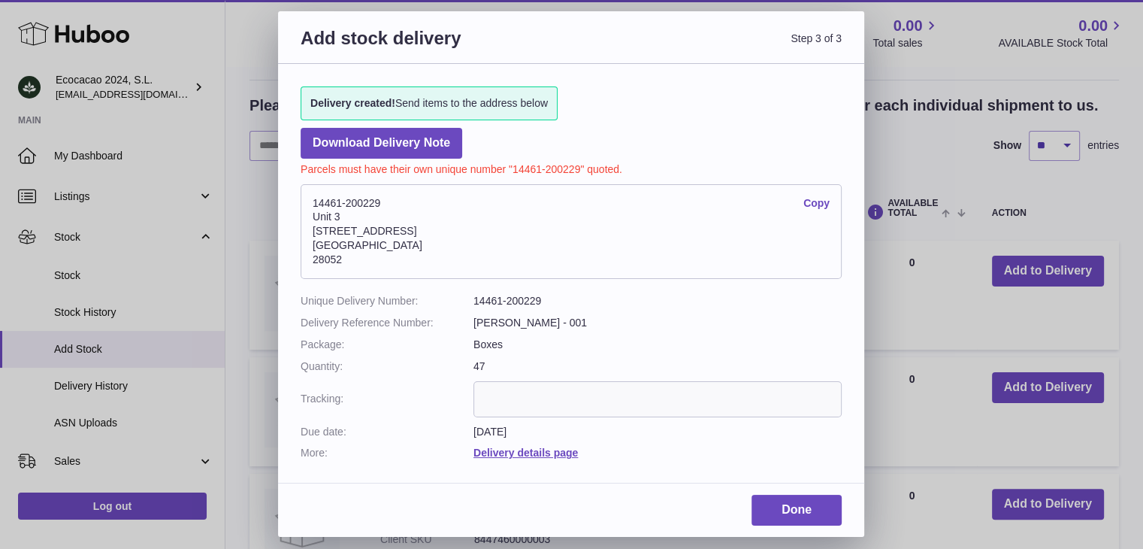
click at [559, 395] on input "text" at bounding box center [657, 399] width 368 height 36
click at [409, 141] on link "Download Delivery Note" at bounding box center [382, 143] width 162 height 31
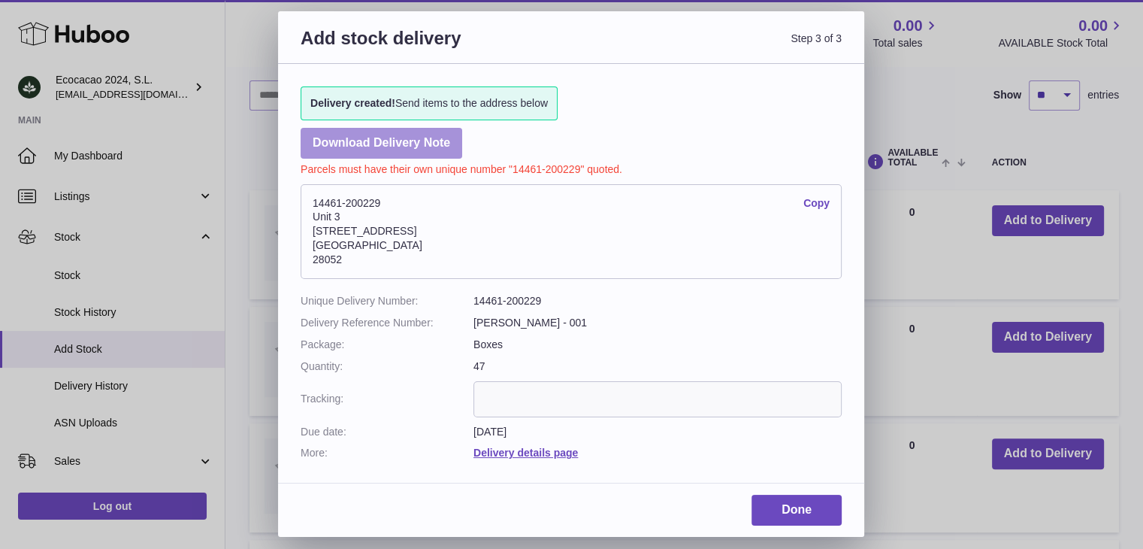
scroll to position [317, 0]
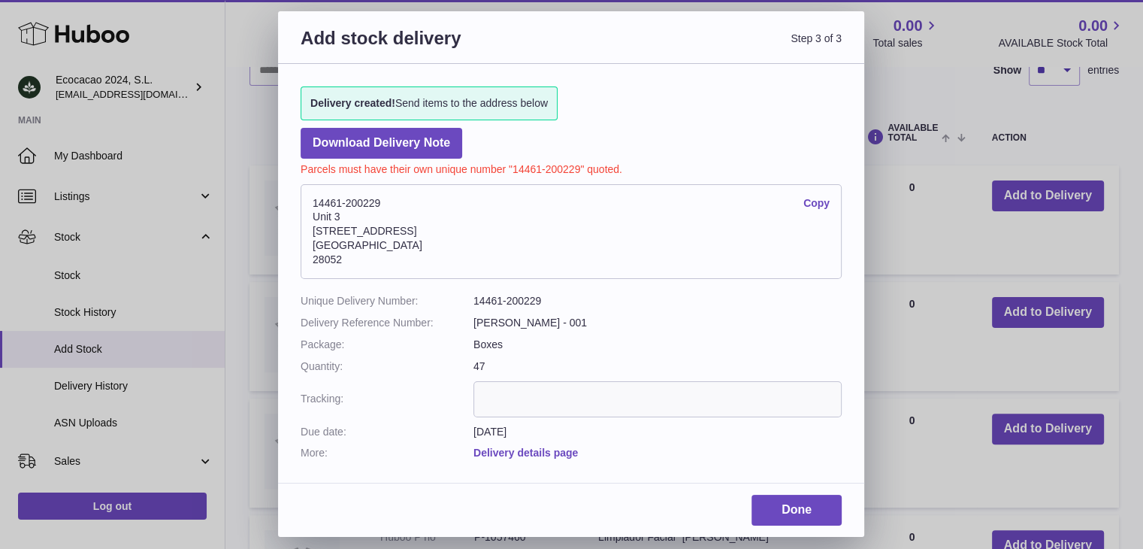
click at [530, 451] on link "Delivery details page" at bounding box center [525, 452] width 104 height 12
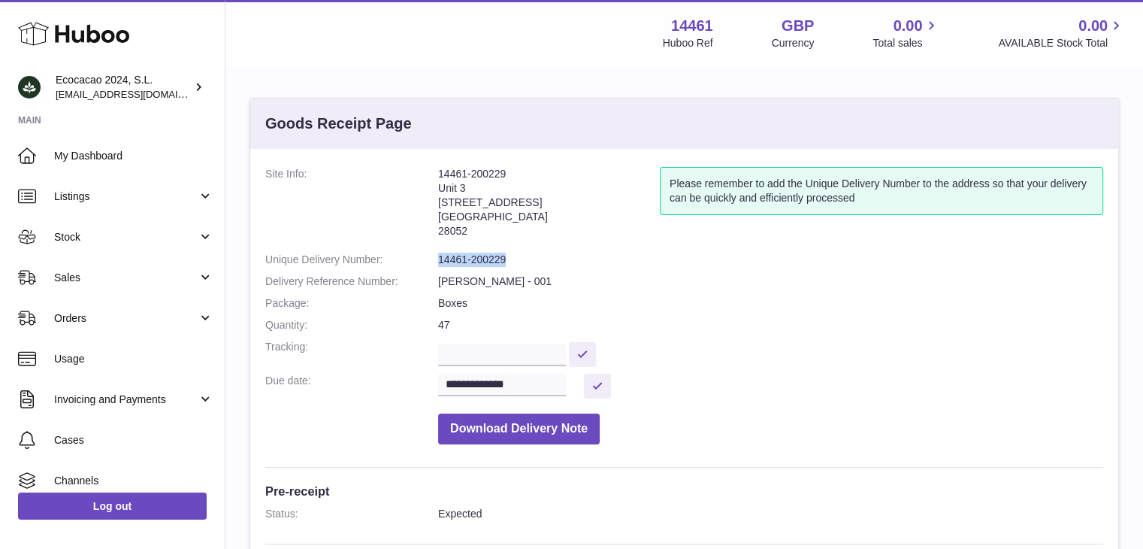
drag, startPoint x: 439, startPoint y: 259, endPoint x: 522, endPoint y: 260, distance: 82.7
click at [522, 260] on dd "14461-200229" at bounding box center [770, 260] width 665 height 14
copy dd "14461-200229"
click at [124, 195] on span "Listings" at bounding box center [126, 196] width 144 height 14
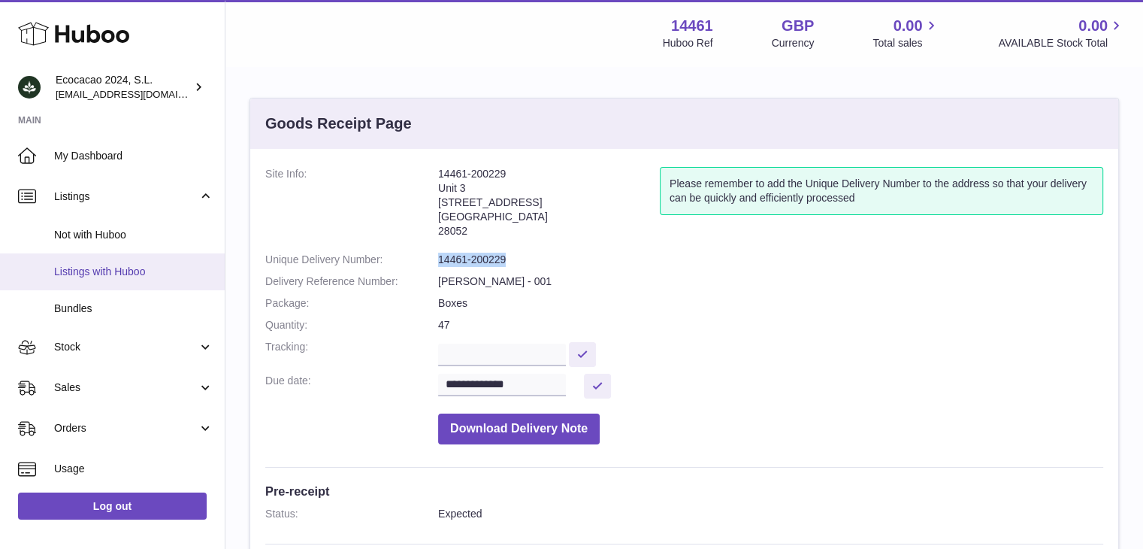
click at [128, 272] on span "Listings with Huboo" at bounding box center [133, 272] width 159 height 14
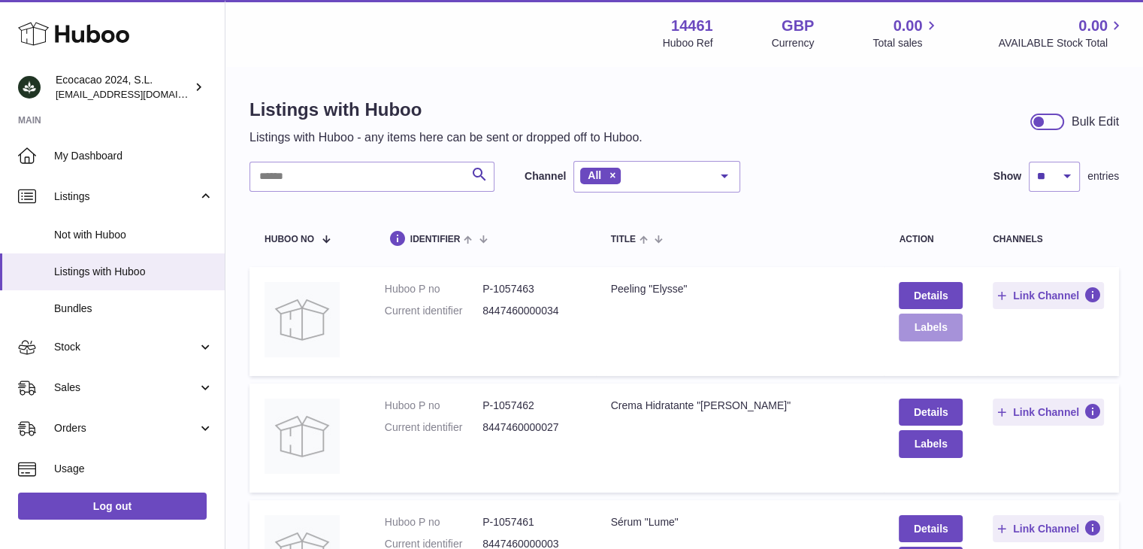
click at [937, 328] on button "Labels" at bounding box center [930, 326] width 63 height 27
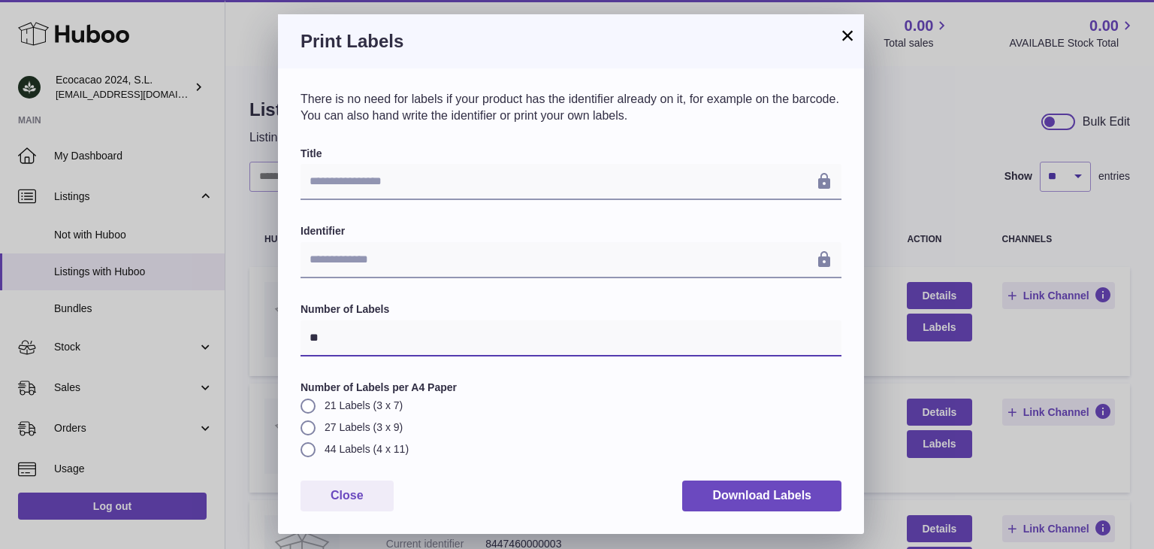
click at [389, 330] on input "**" at bounding box center [571, 338] width 541 height 36
drag, startPoint x: 349, startPoint y: 334, endPoint x: 240, endPoint y: 325, distance: 108.6
click at [240, 325] on div "**********" at bounding box center [577, 274] width 1154 height 549
type input "**"
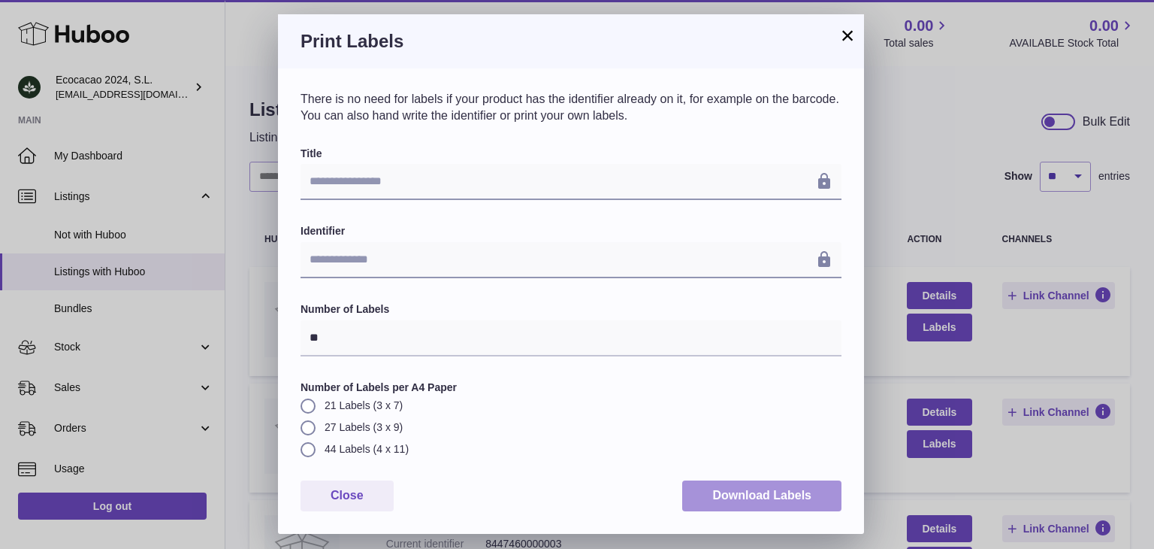
click at [793, 491] on button "Download Labels" at bounding box center [761, 495] width 159 height 31
click at [754, 54] on div "Print Labels" at bounding box center [571, 41] width 586 height 54
click at [848, 33] on button "×" at bounding box center [848, 35] width 18 height 18
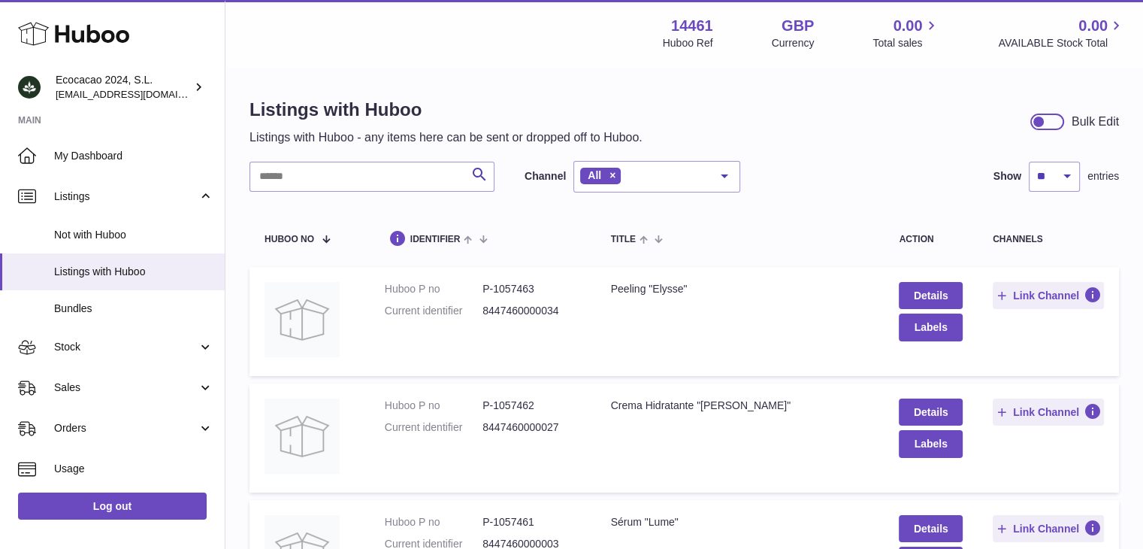
scroll to position [75, 0]
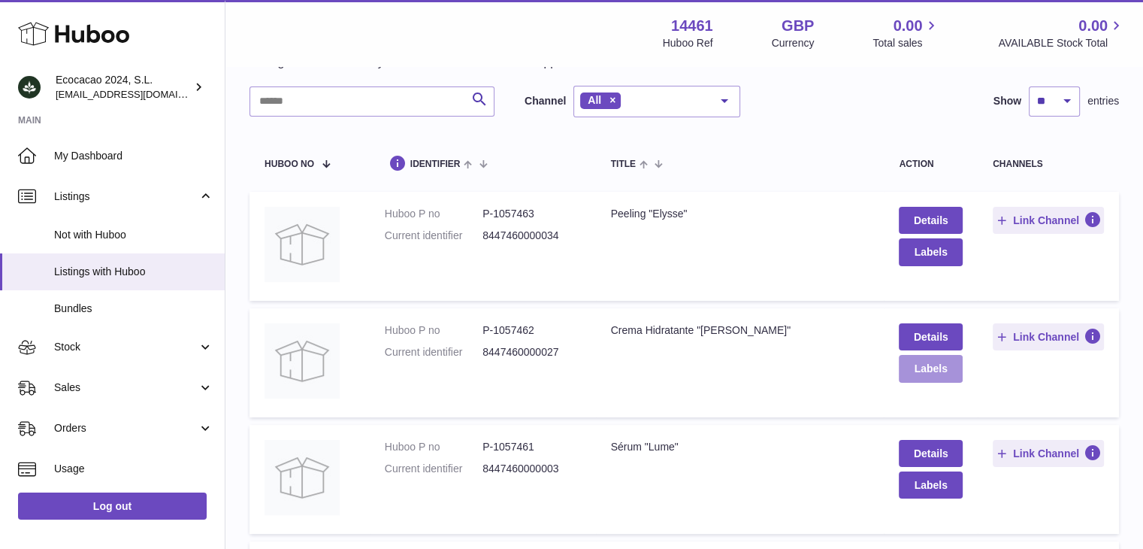
click at [921, 370] on button "Labels" at bounding box center [930, 368] width 63 height 27
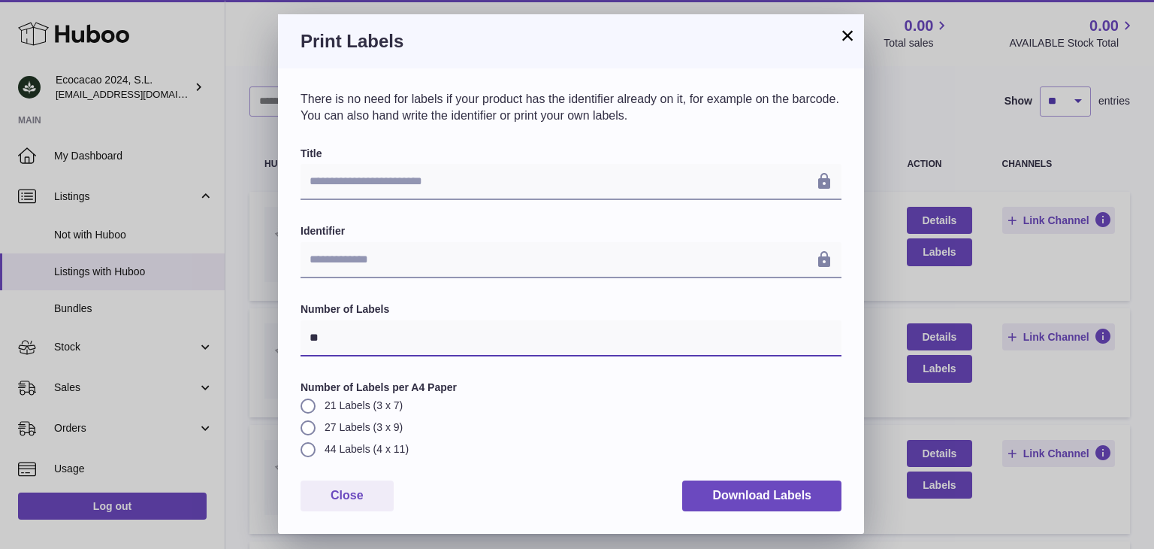
drag, startPoint x: 362, startPoint y: 343, endPoint x: 266, endPoint y: 317, distance: 99.7
click at [268, 317] on div "**********" at bounding box center [577, 274] width 1154 height 549
type input "*"
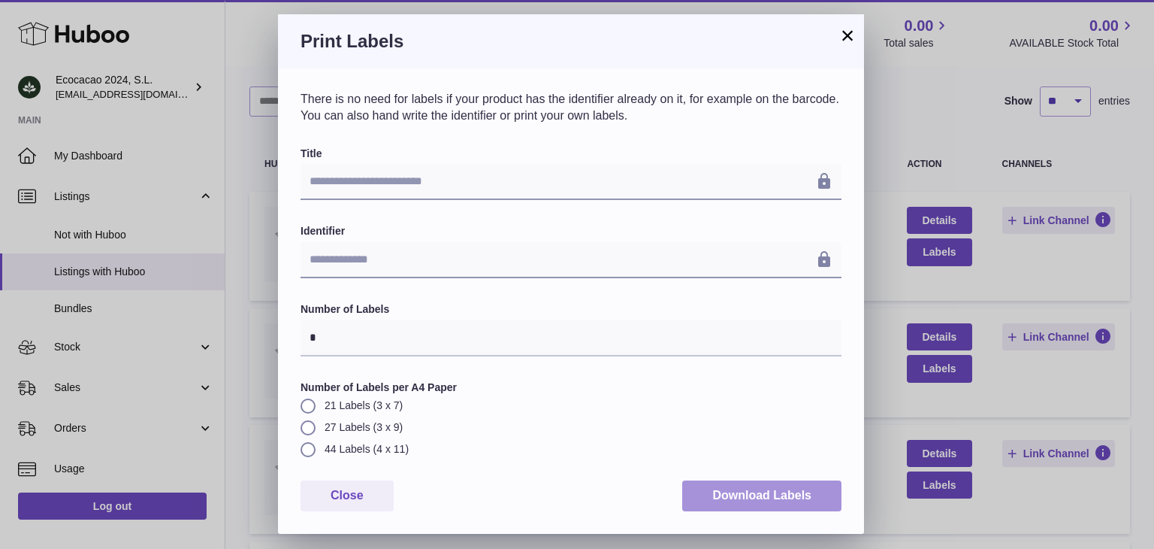
click at [751, 493] on button "Download Labels" at bounding box center [761, 495] width 159 height 31
click at [845, 42] on button "×" at bounding box center [848, 35] width 18 height 18
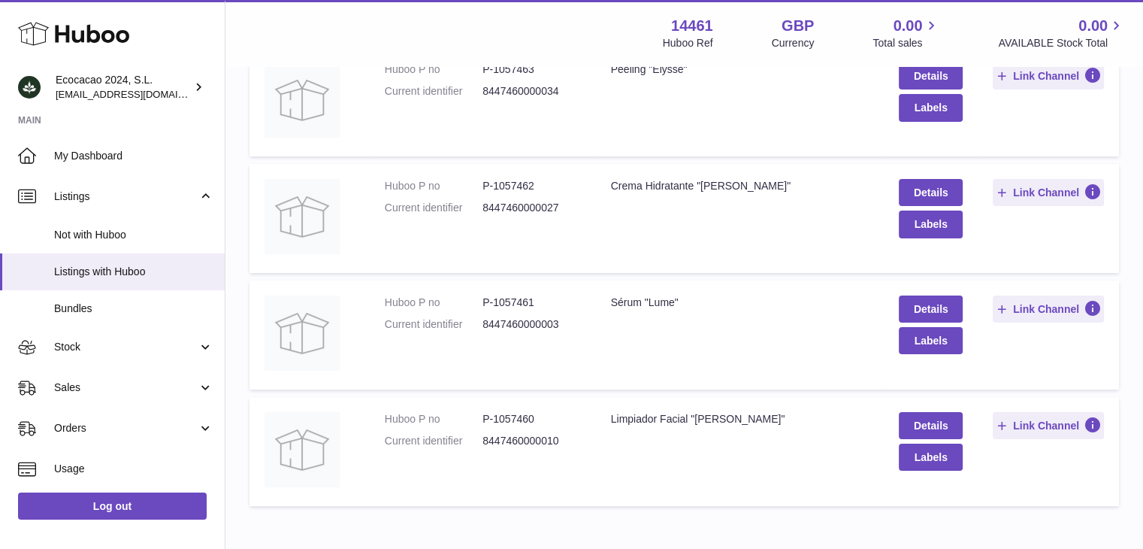
scroll to position [225, 0]
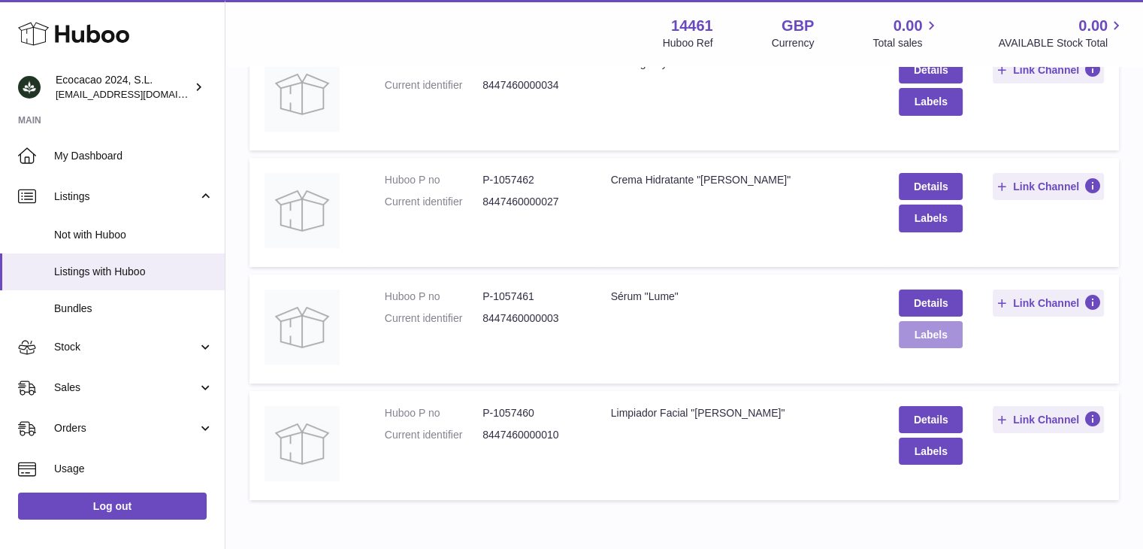
click at [923, 337] on button "Labels" at bounding box center [930, 334] width 63 height 27
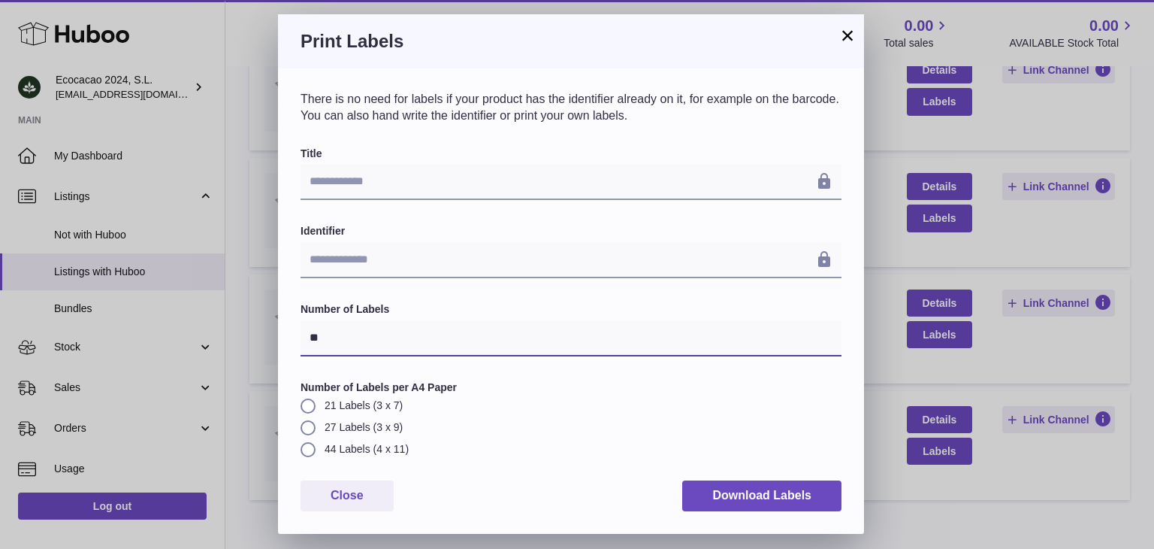
drag, startPoint x: 322, startPoint y: 325, endPoint x: 279, endPoint y: 323, distance: 42.9
click at [280, 325] on div "**********" at bounding box center [571, 300] width 586 height 464
type input "*"
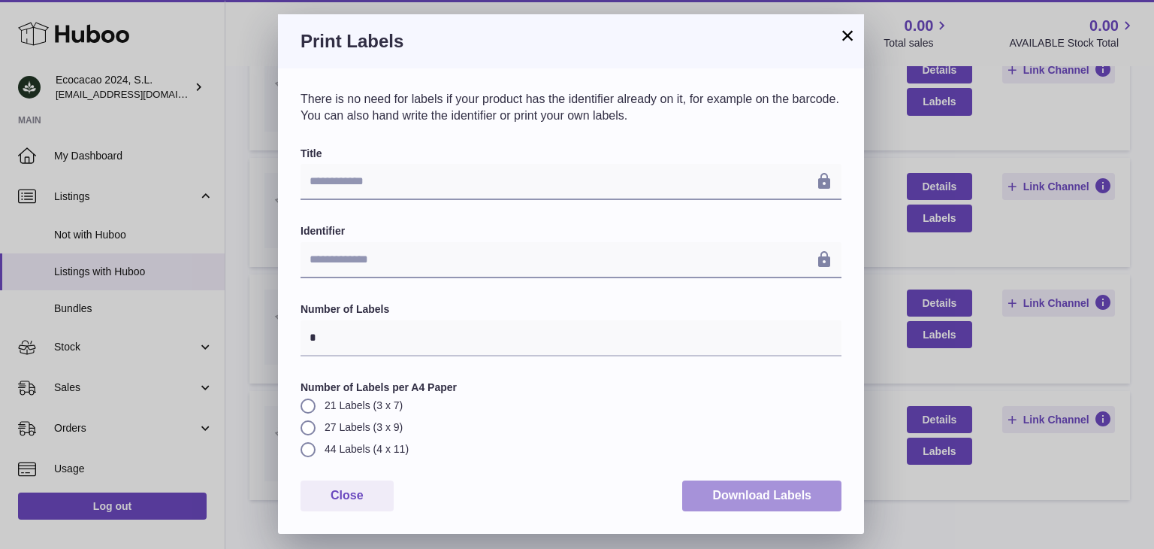
click at [771, 485] on button "Download Labels" at bounding box center [761, 495] width 159 height 31
click at [676, 56] on div "Print Labels" at bounding box center [571, 41] width 586 height 54
click at [841, 36] on button "×" at bounding box center [848, 35] width 18 height 18
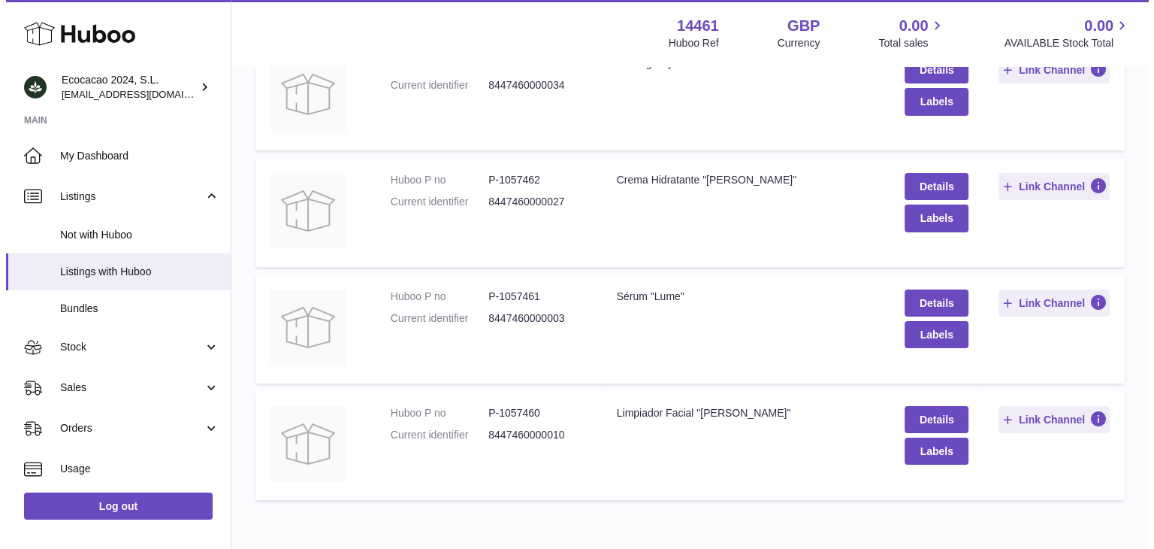
scroll to position [301, 0]
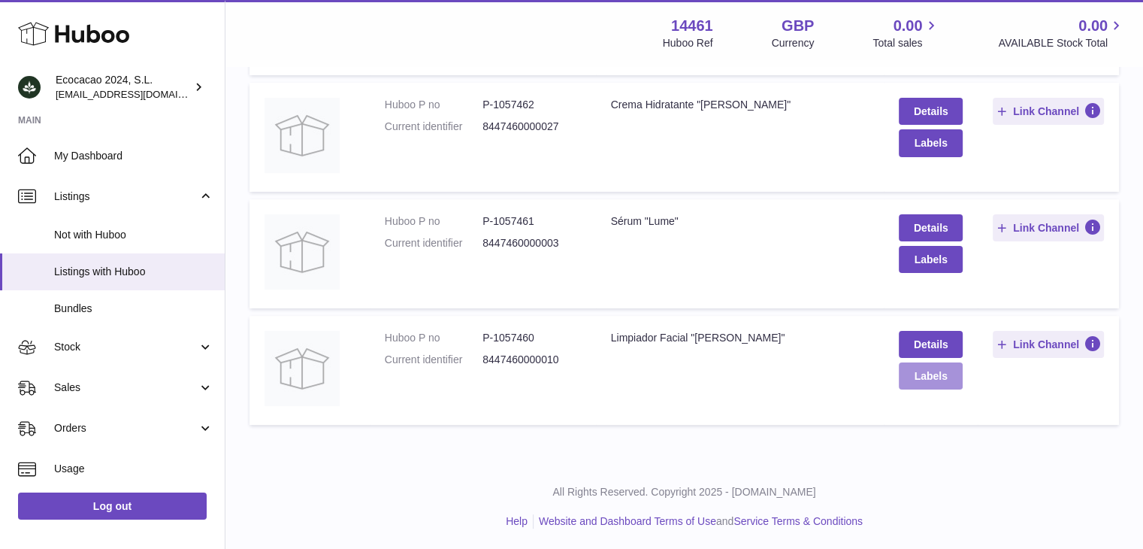
click at [930, 382] on button "Labels" at bounding box center [930, 375] width 63 height 27
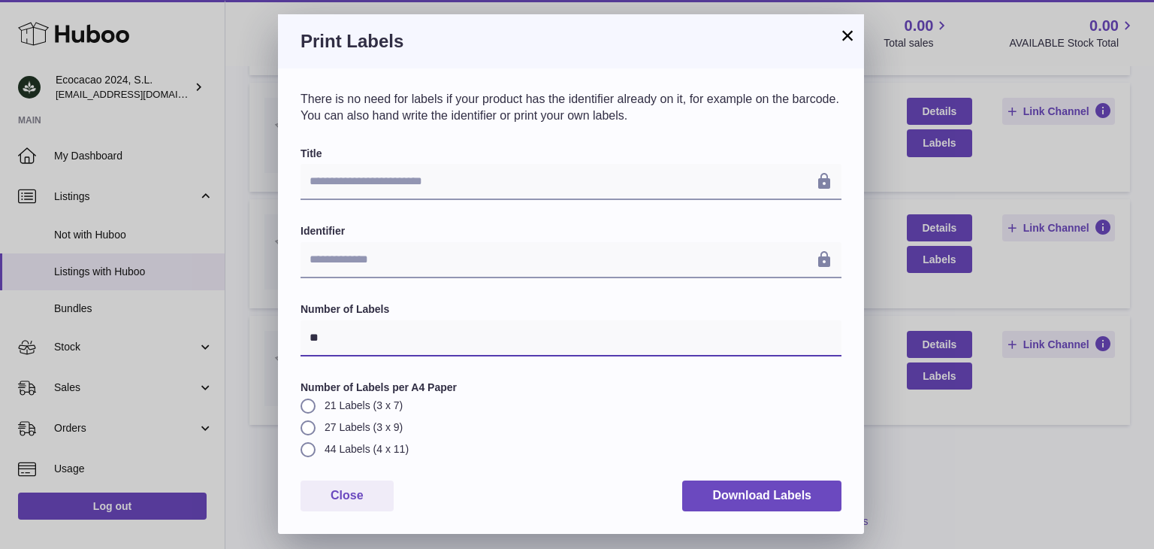
drag, startPoint x: 217, startPoint y: 307, endPoint x: 148, endPoint y: 307, distance: 69.1
click at [164, 307] on div "**********" at bounding box center [577, 274] width 1154 height 549
type input "**"
click at [550, 392] on label "Number of Labels per A4 Paper" at bounding box center [571, 387] width 541 height 14
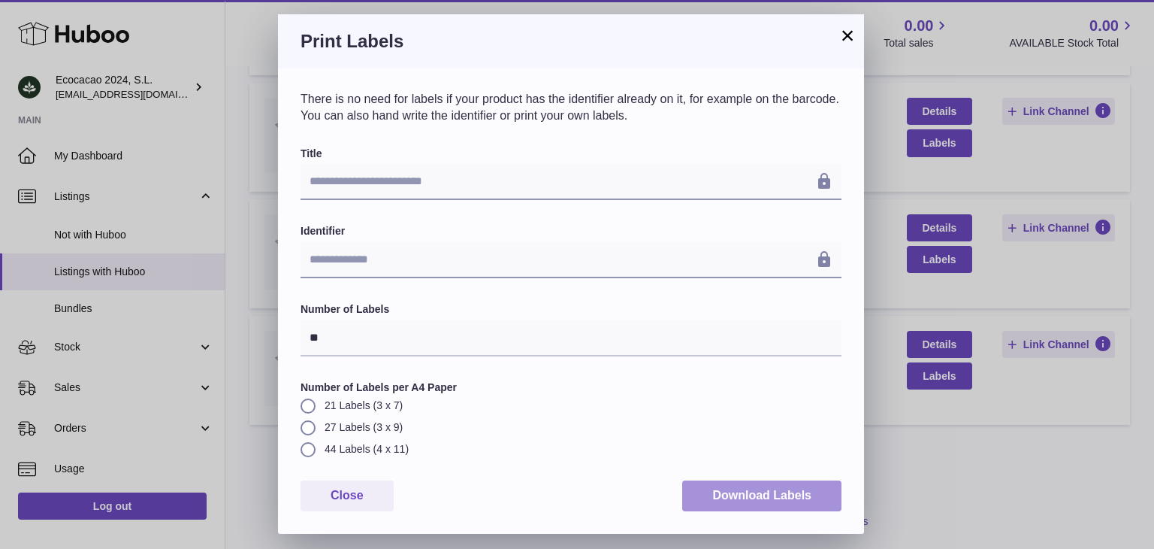
click at [752, 492] on button "Download Labels" at bounding box center [761, 495] width 159 height 31
